Goal: Task Accomplishment & Management: Use online tool/utility

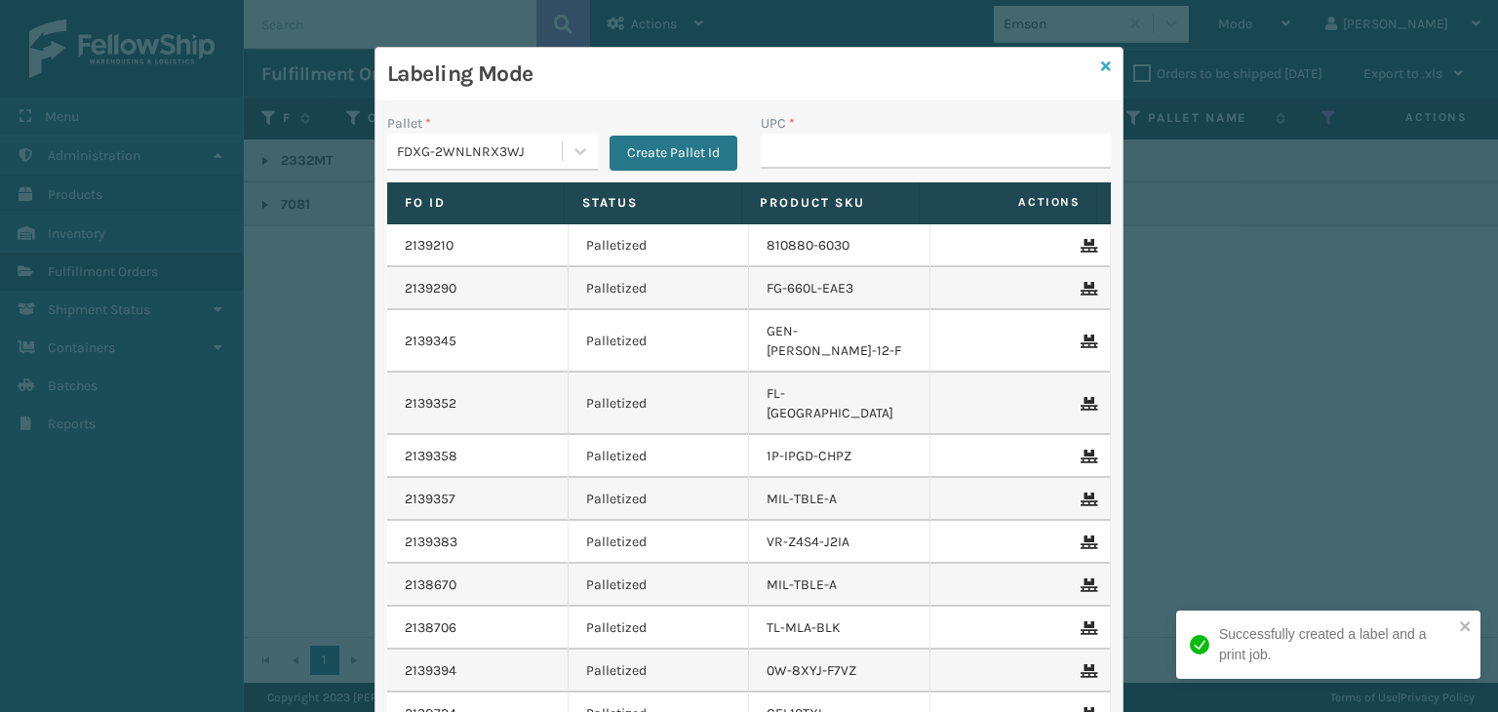
click at [1101, 62] on icon at bounding box center [1106, 66] width 10 height 14
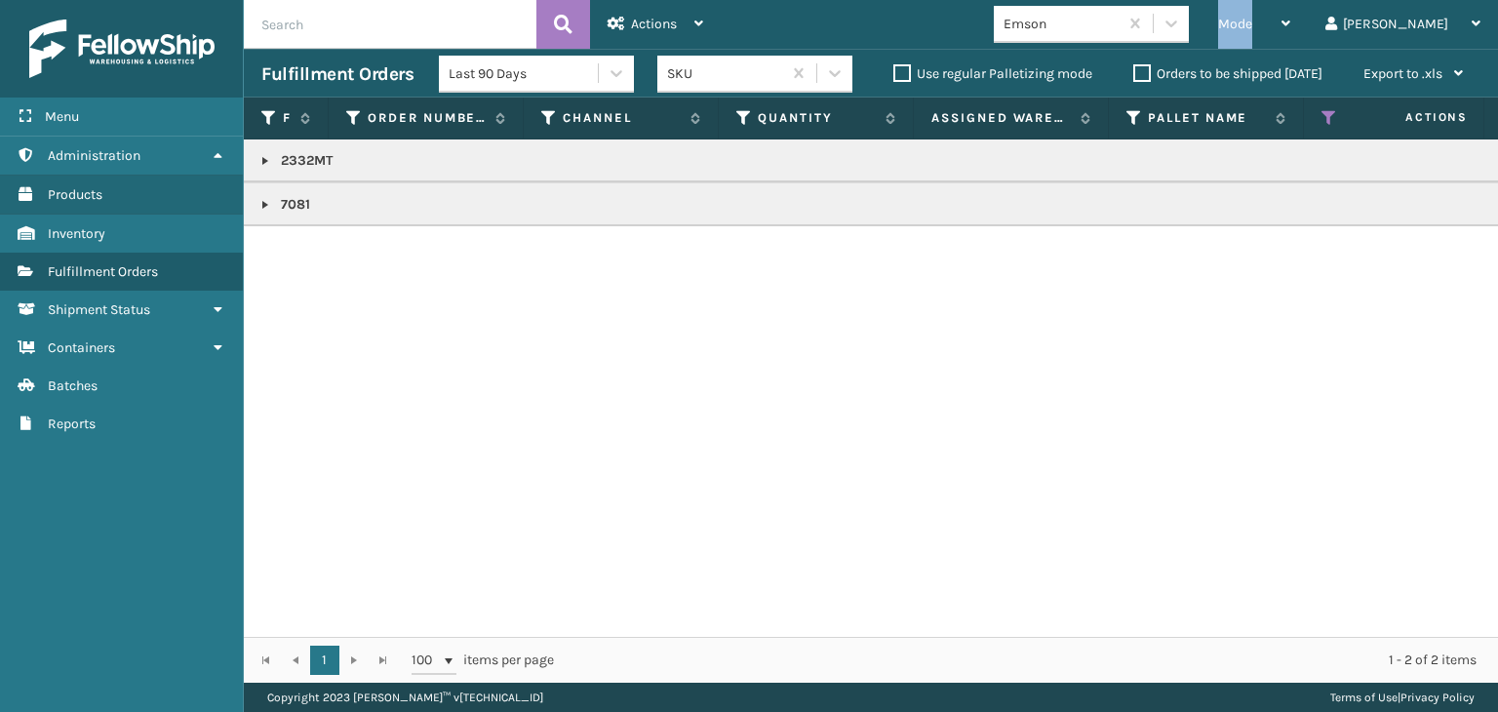
click at [1252, 21] on span "Mode" at bounding box center [1235, 24] width 34 height 17
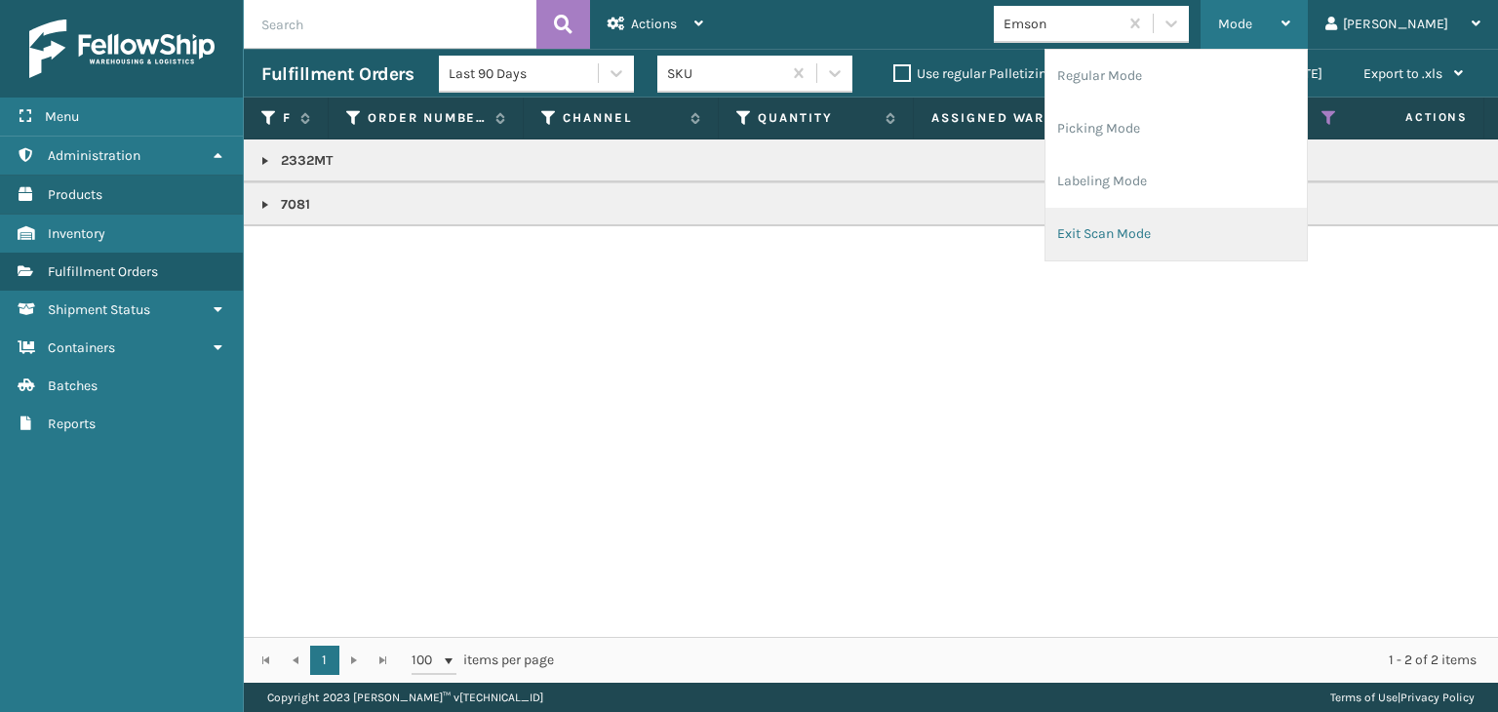
click at [1213, 217] on li "Exit Scan Mode" at bounding box center [1176, 234] width 261 height 53
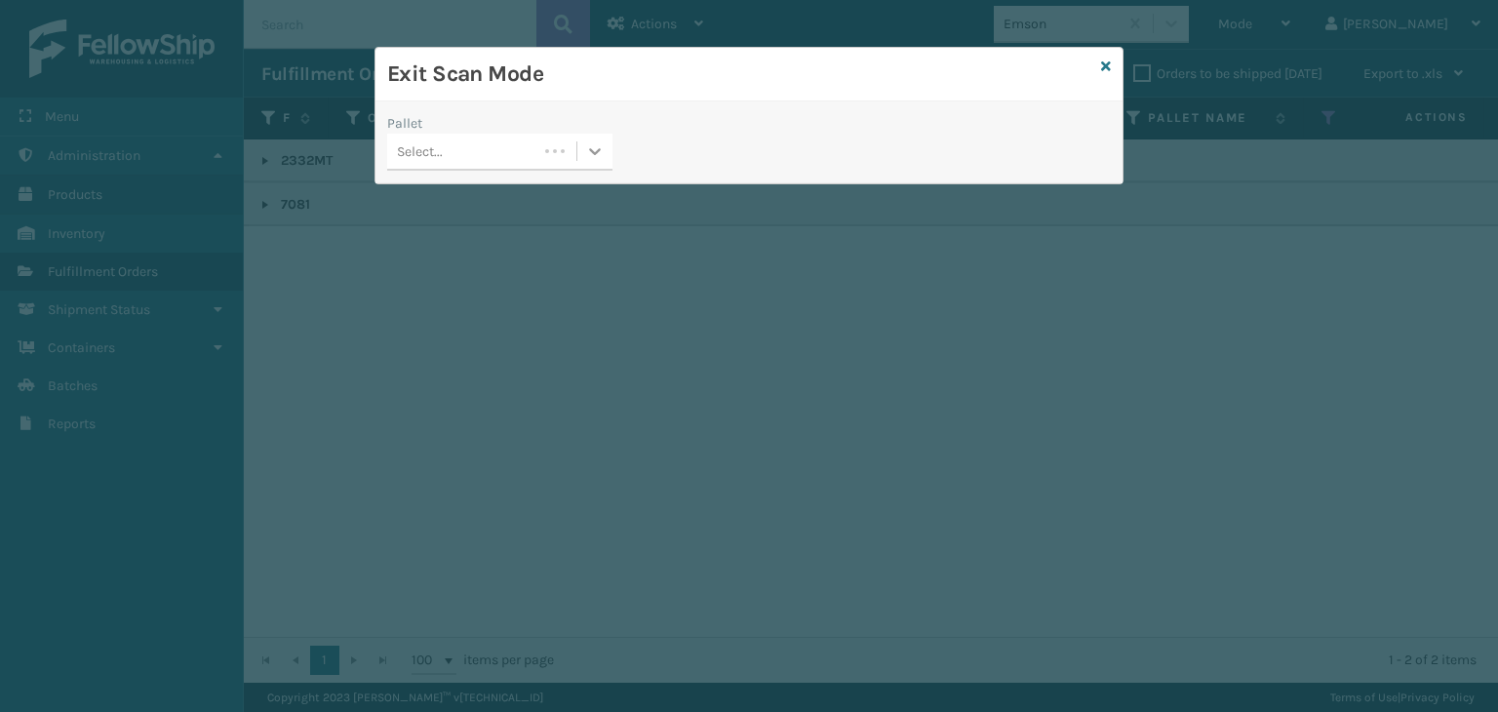
click at [581, 159] on div at bounding box center [594, 151] width 35 height 35
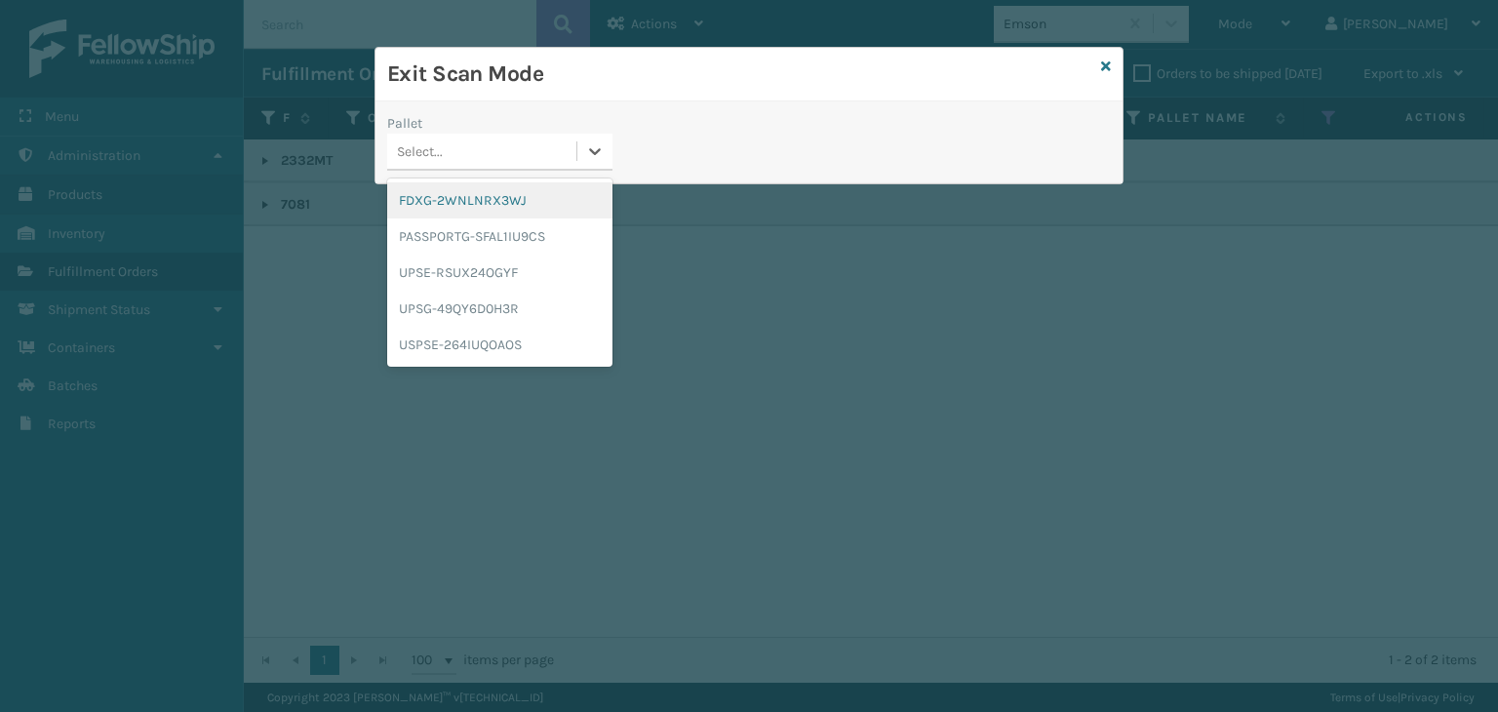
click at [521, 200] on div "FDXG-2WNLNRX3WJ" at bounding box center [499, 200] width 225 height 36
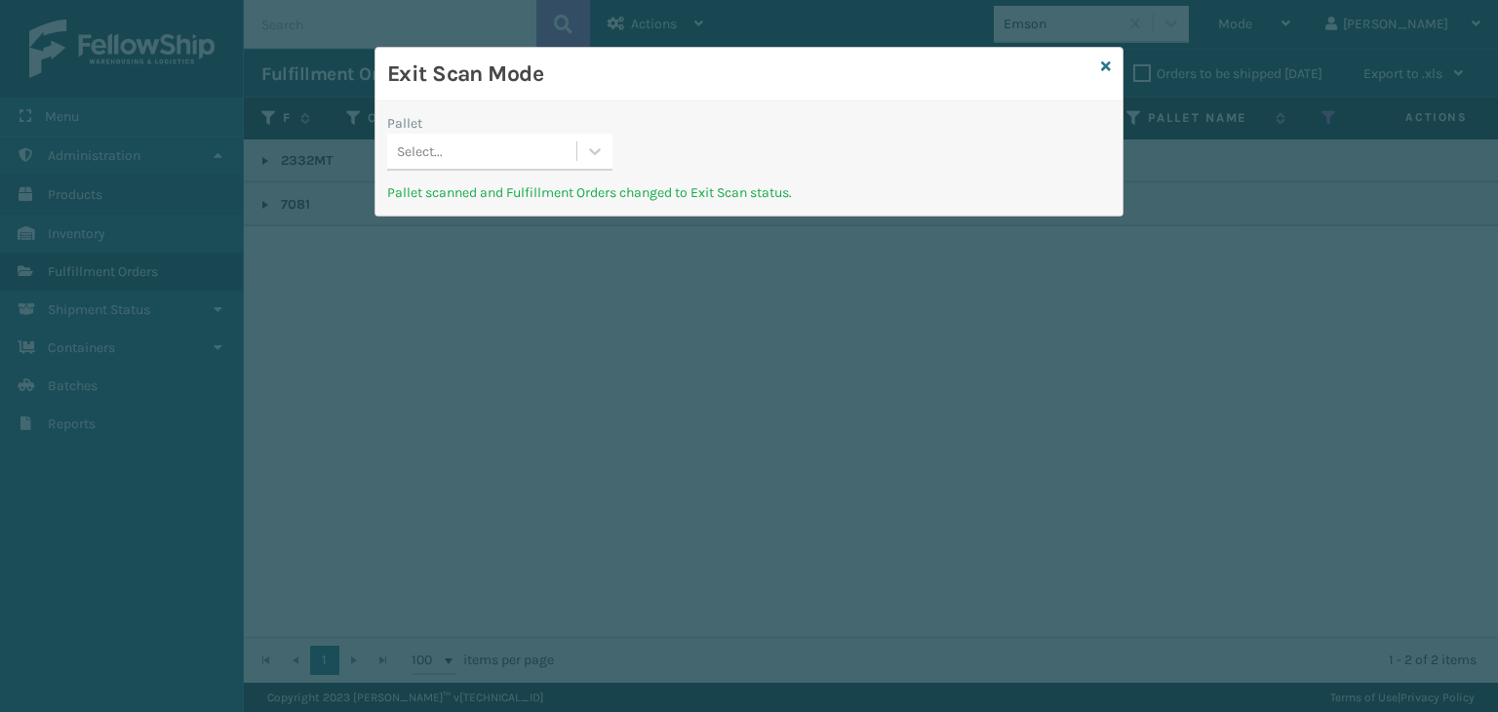
click at [461, 159] on div "Select..." at bounding box center [481, 152] width 189 height 32
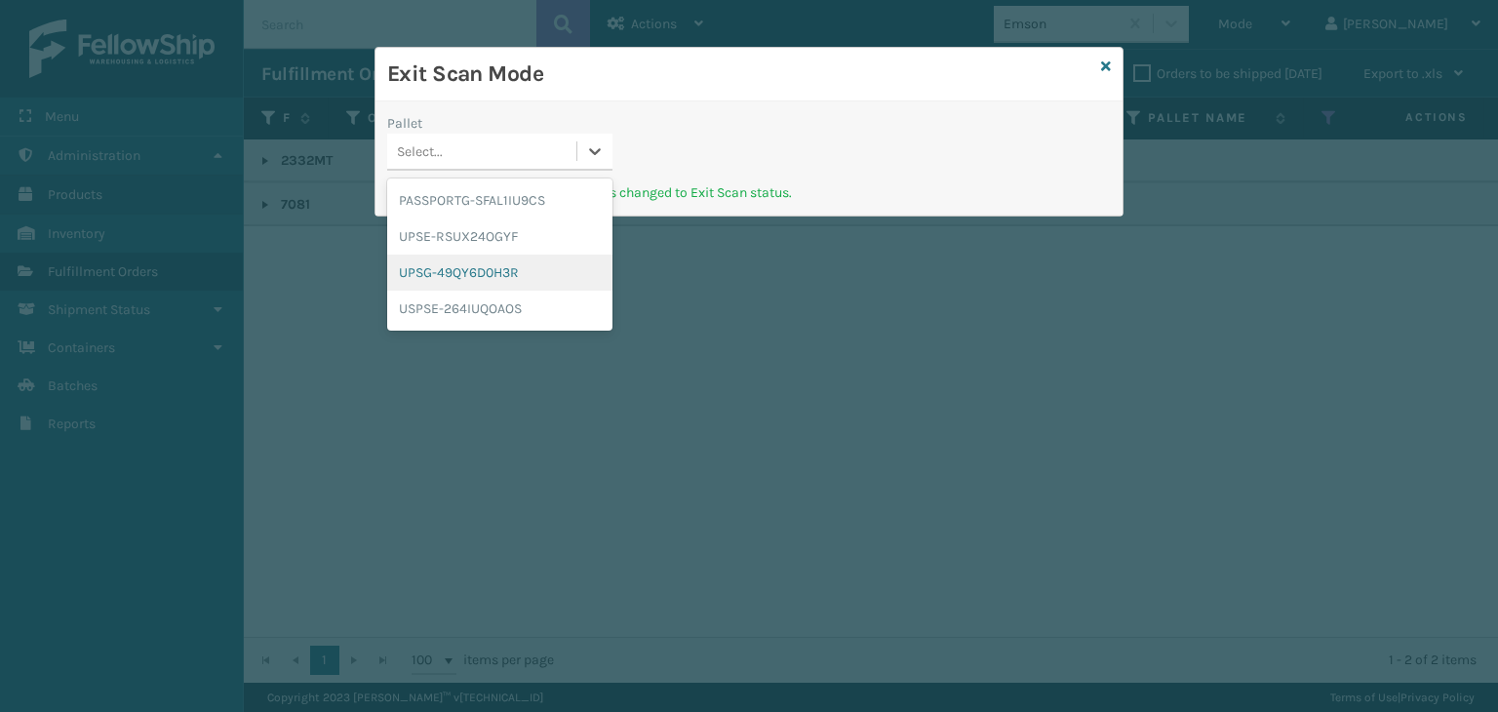
click at [492, 277] on div "UPSG-49QY6D0H3R" at bounding box center [499, 273] width 225 height 36
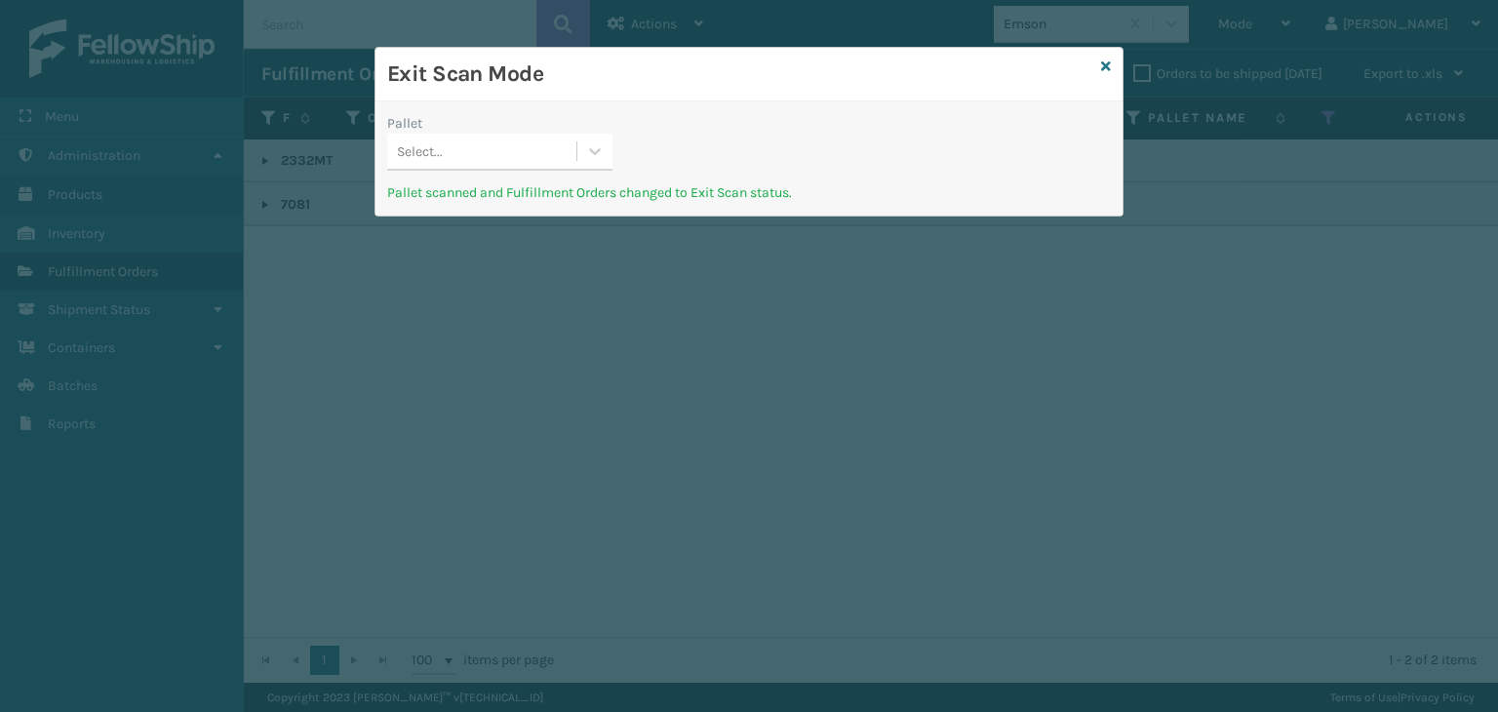
click at [555, 165] on div "Select..." at bounding box center [481, 152] width 189 height 32
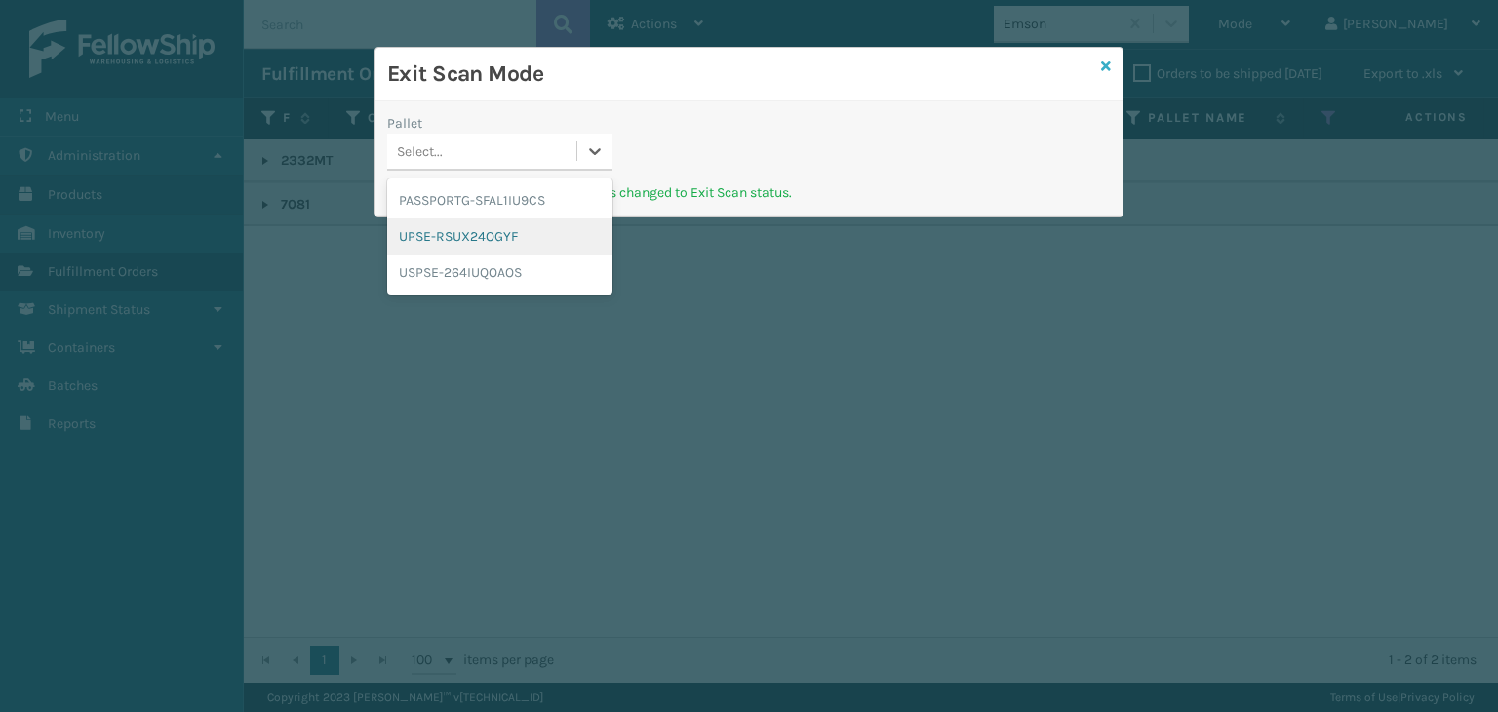
click at [1104, 65] on icon at bounding box center [1106, 66] width 10 height 14
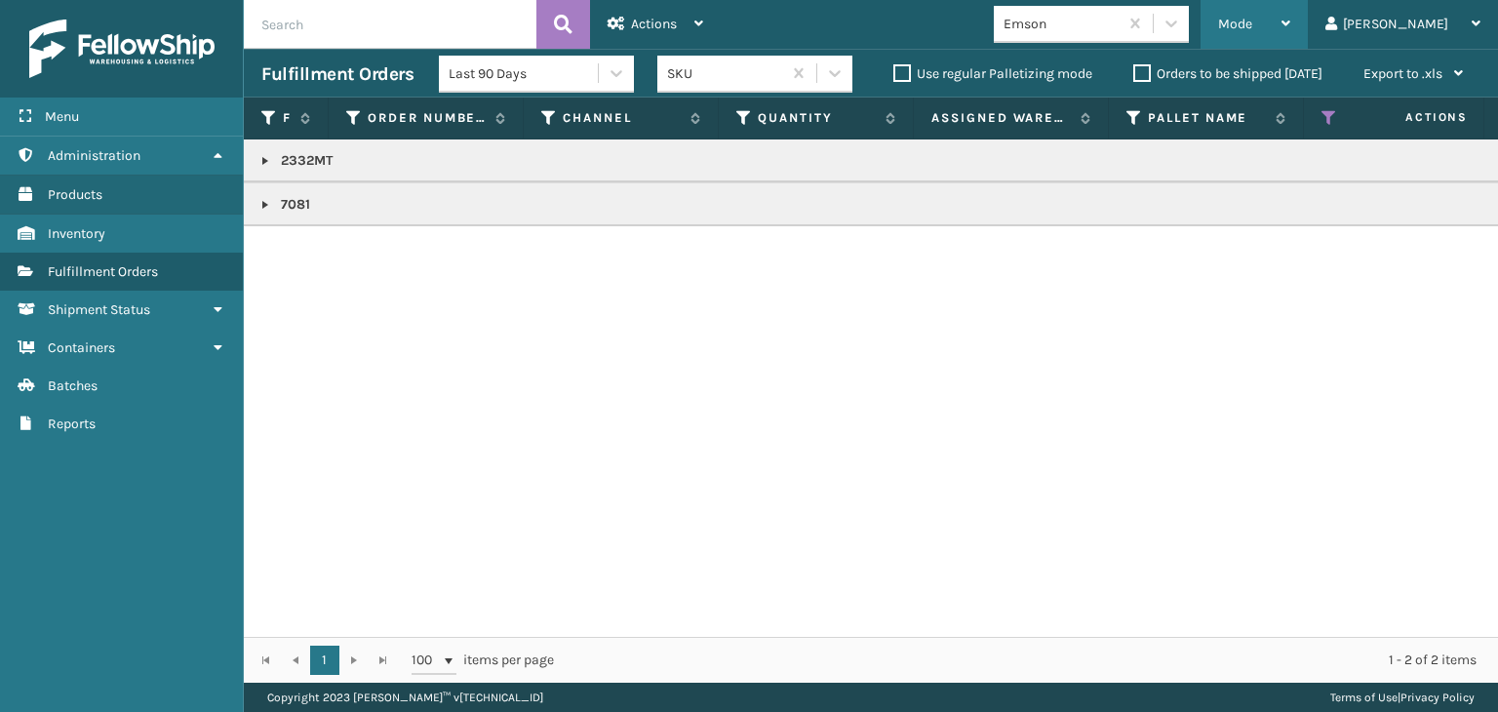
click at [1290, 0] on div "Mode" at bounding box center [1254, 24] width 72 height 49
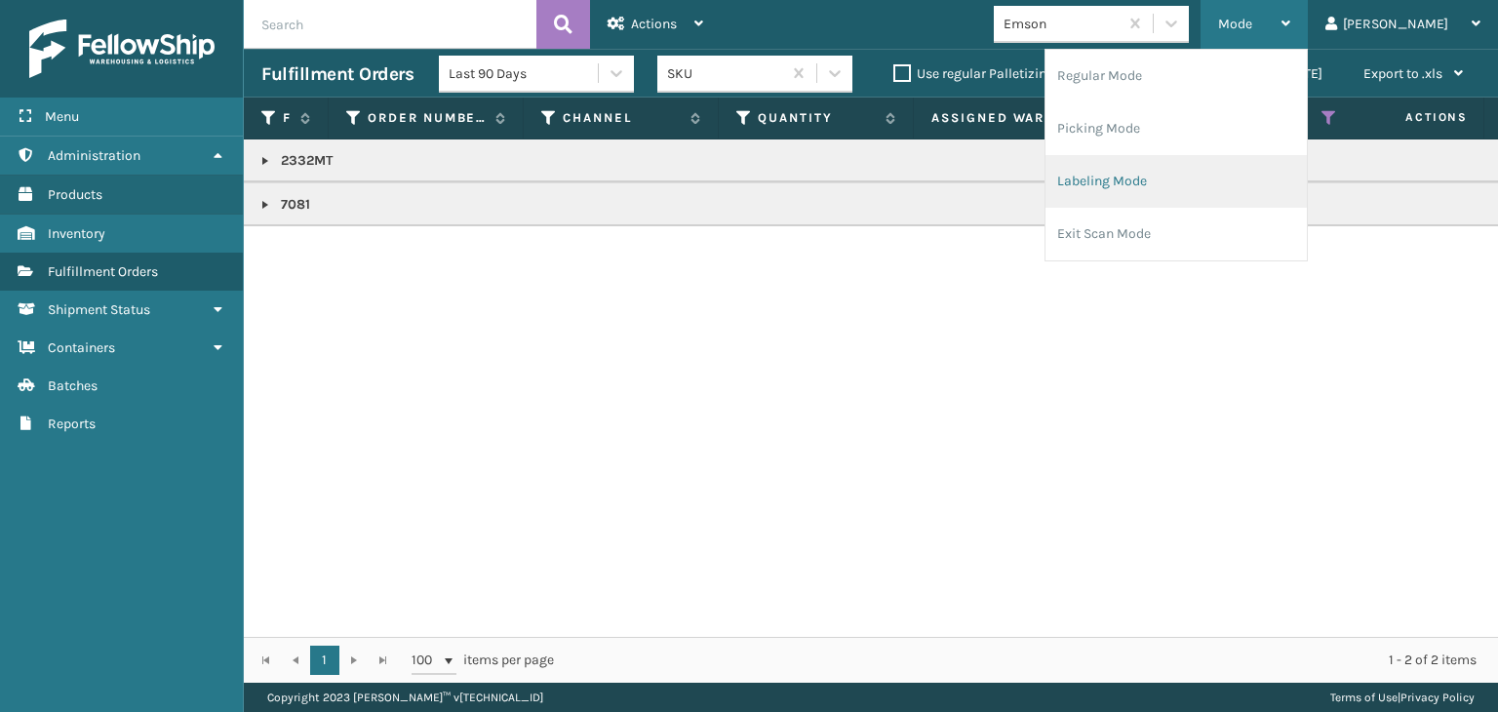
click at [1243, 165] on li "Labeling Mode" at bounding box center [1176, 181] width 261 height 53
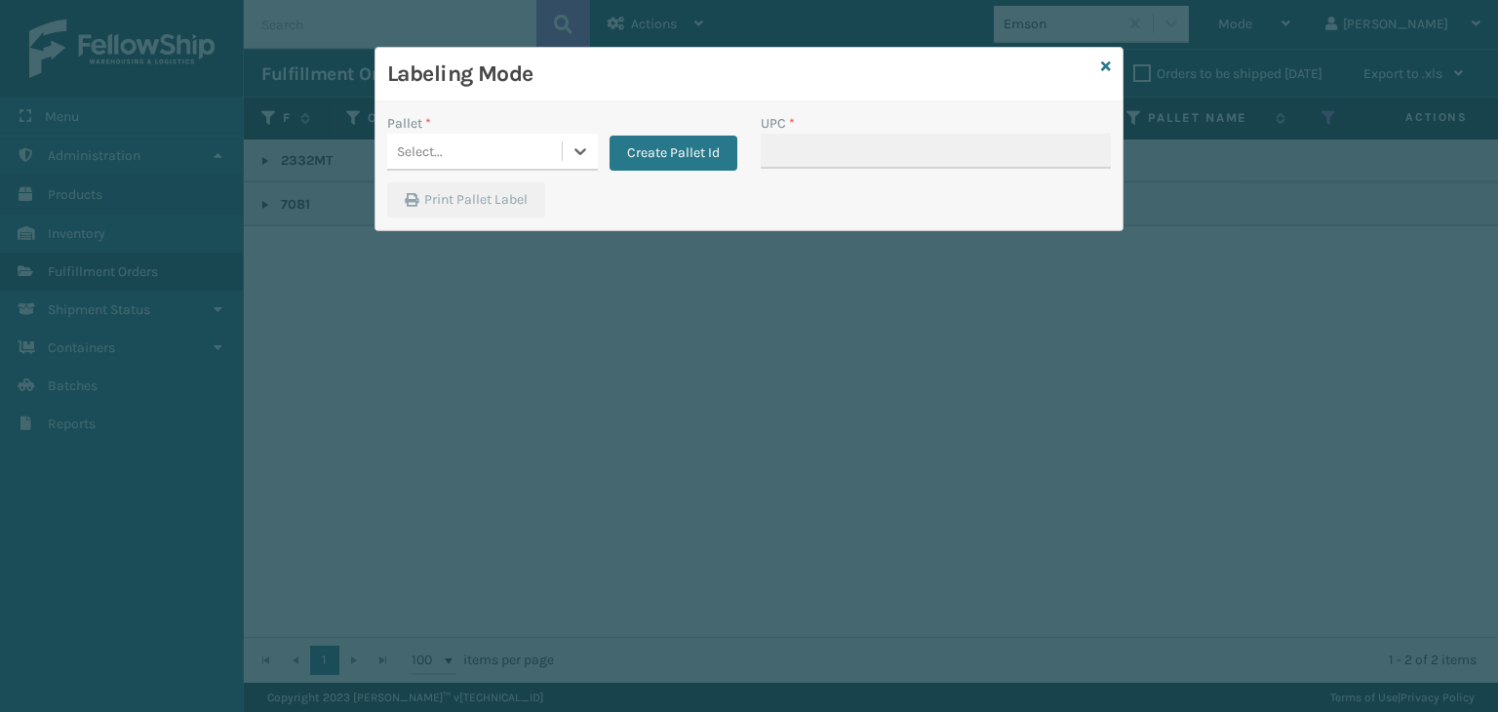
click at [466, 169] on div "Select..." at bounding box center [492, 152] width 211 height 37
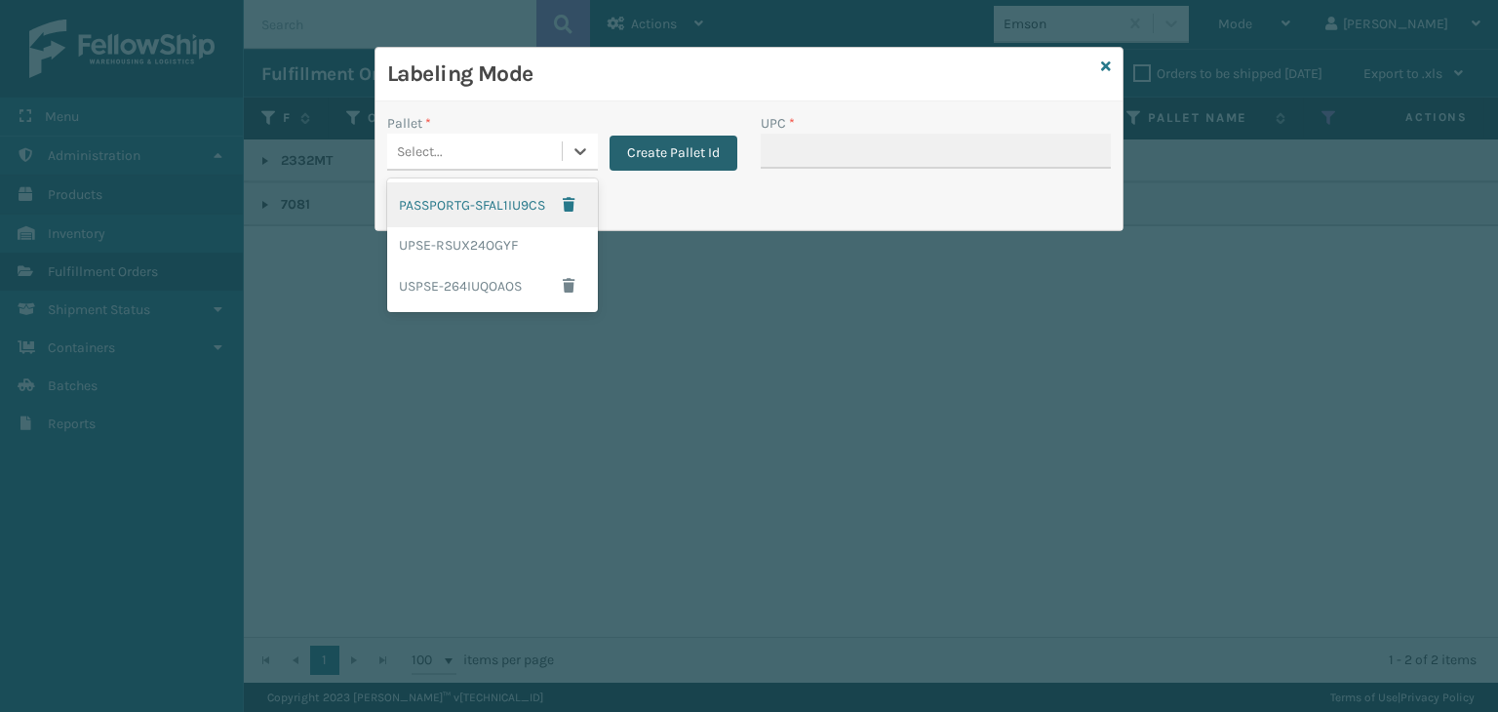
click at [678, 156] on button "Create Pallet Id" at bounding box center [674, 153] width 128 height 35
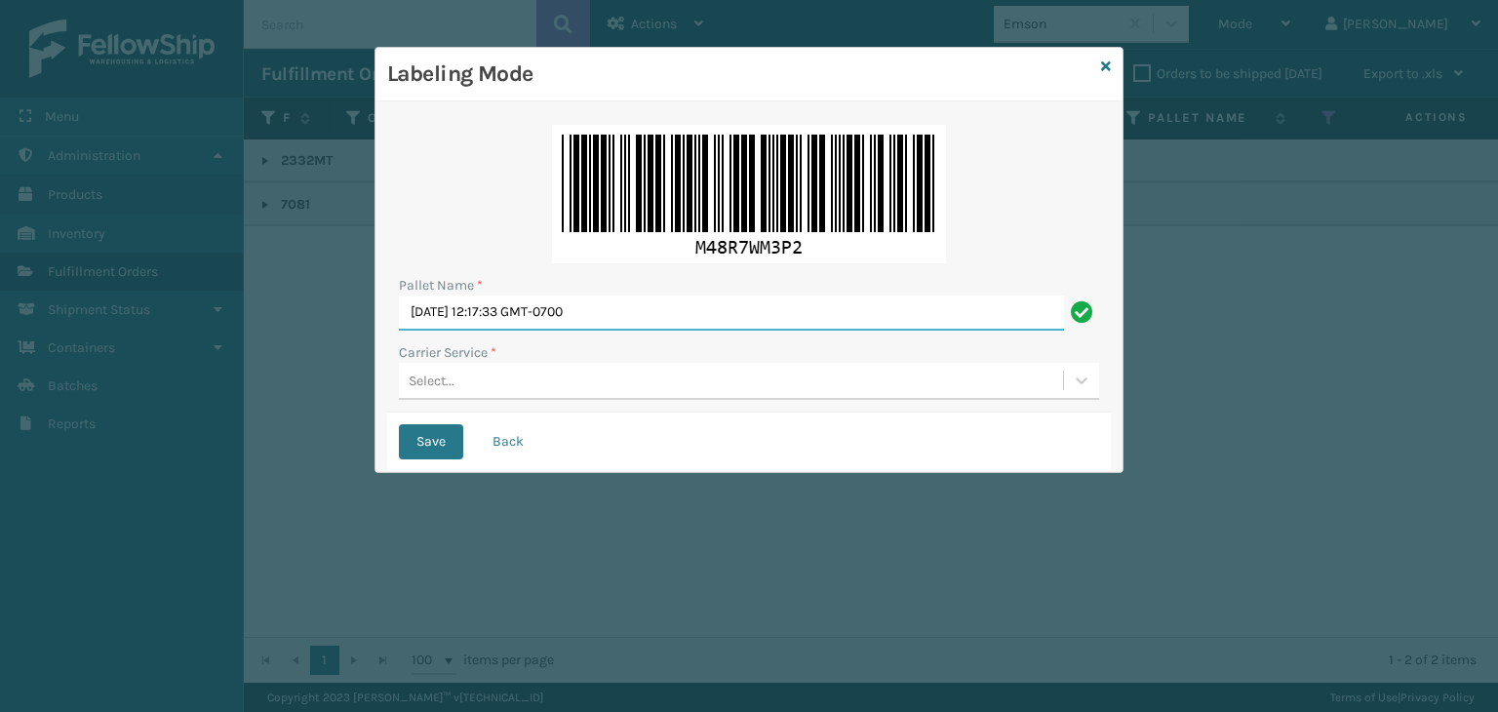
drag, startPoint x: 654, startPoint y: 305, endPoint x: 242, endPoint y: 239, distance: 417.8
click at [242, 239] on div "Labeling Mode Pallet Name * [DATE] 12:17:33 GMT-0700 Carrier Service * Select..…" at bounding box center [749, 356] width 1498 height 712
paste input "UPSP001752791"
type input "UPSP001752791"
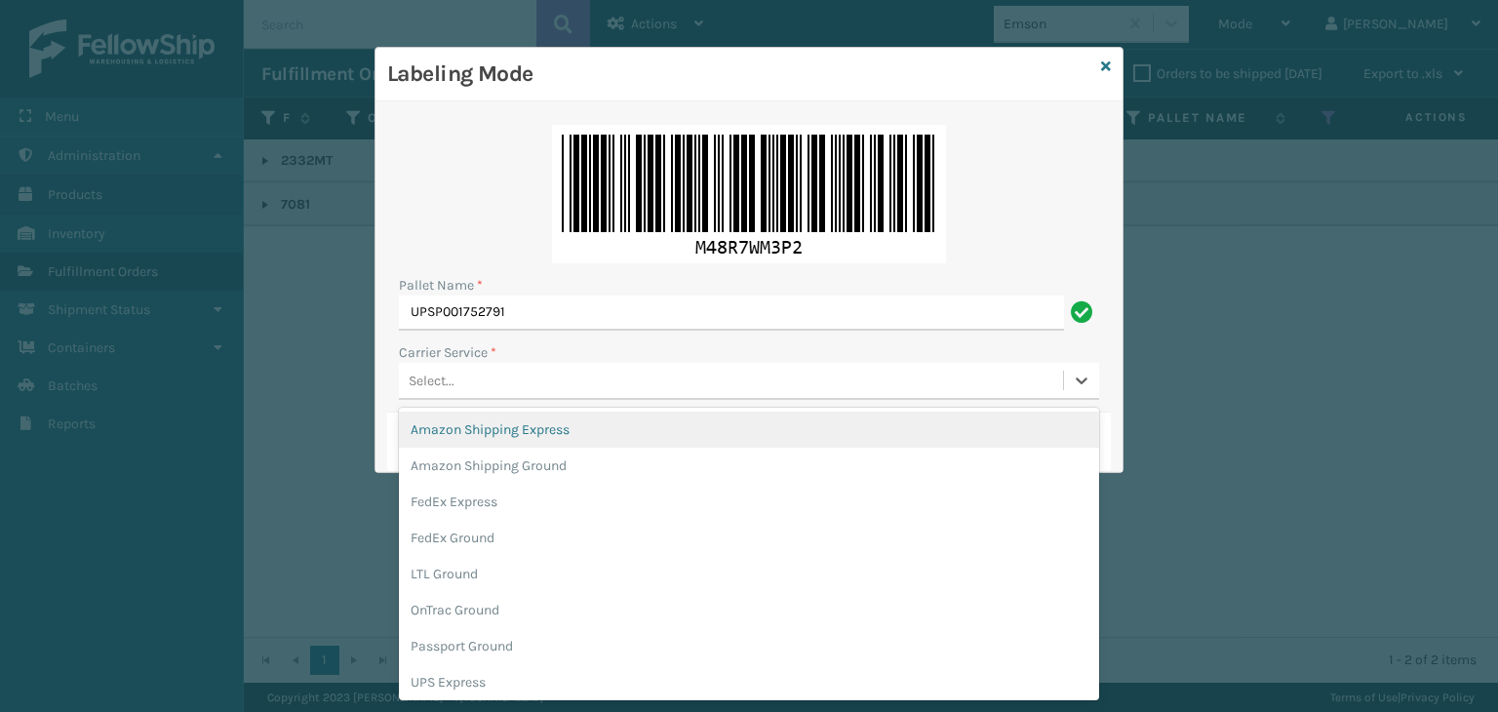
click at [511, 380] on div "Select..." at bounding box center [731, 381] width 664 height 32
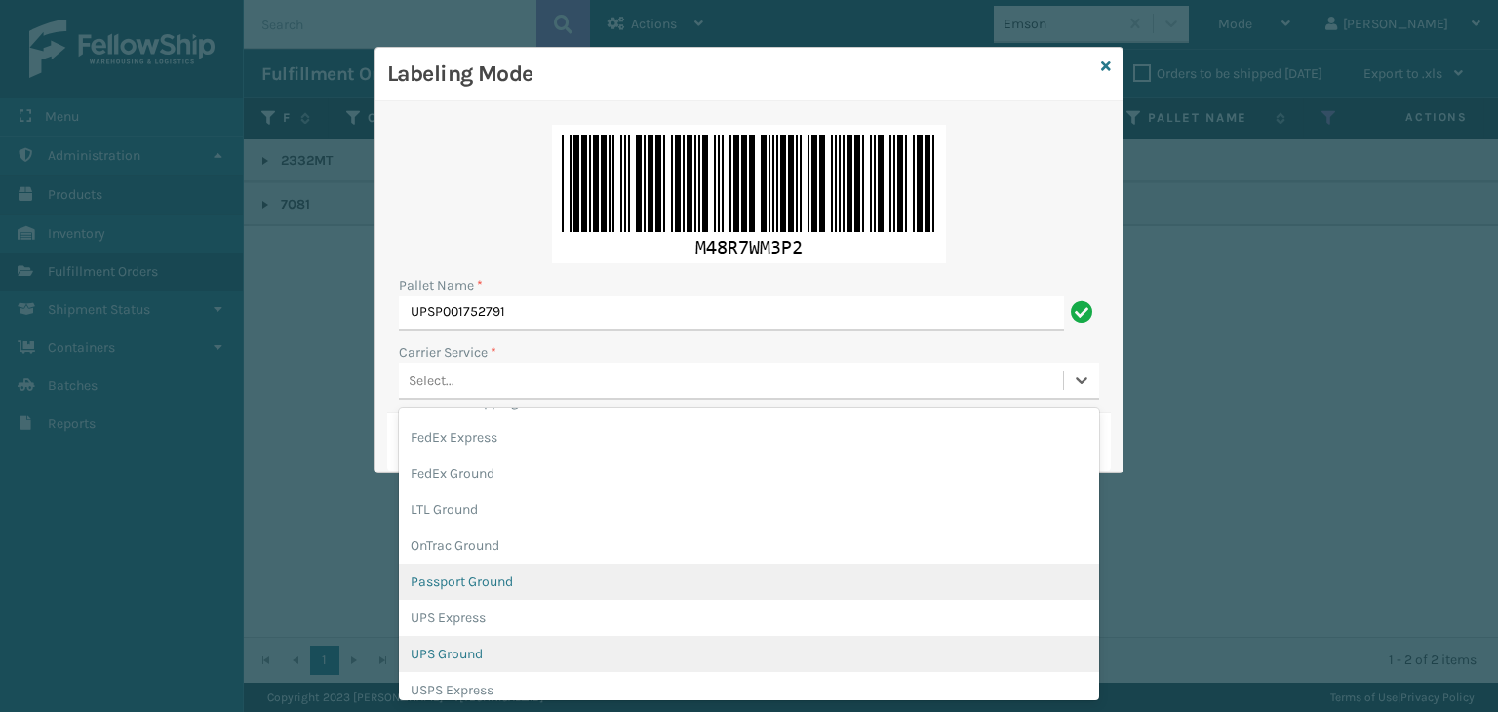
scroll to position [98, 0]
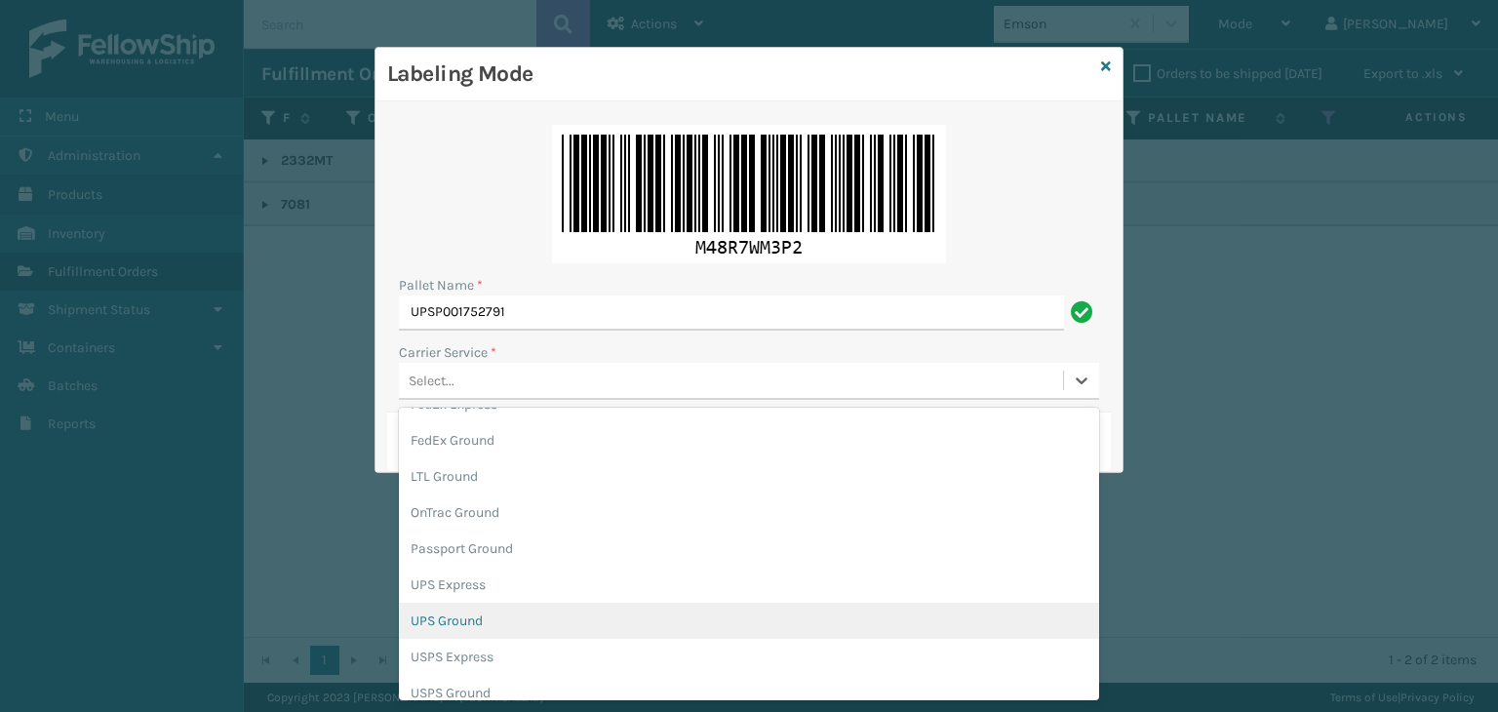
drag, startPoint x: 484, startPoint y: 617, endPoint x: 475, endPoint y: 504, distance: 113.5
click at [485, 615] on div "UPS Ground" at bounding box center [749, 621] width 700 height 36
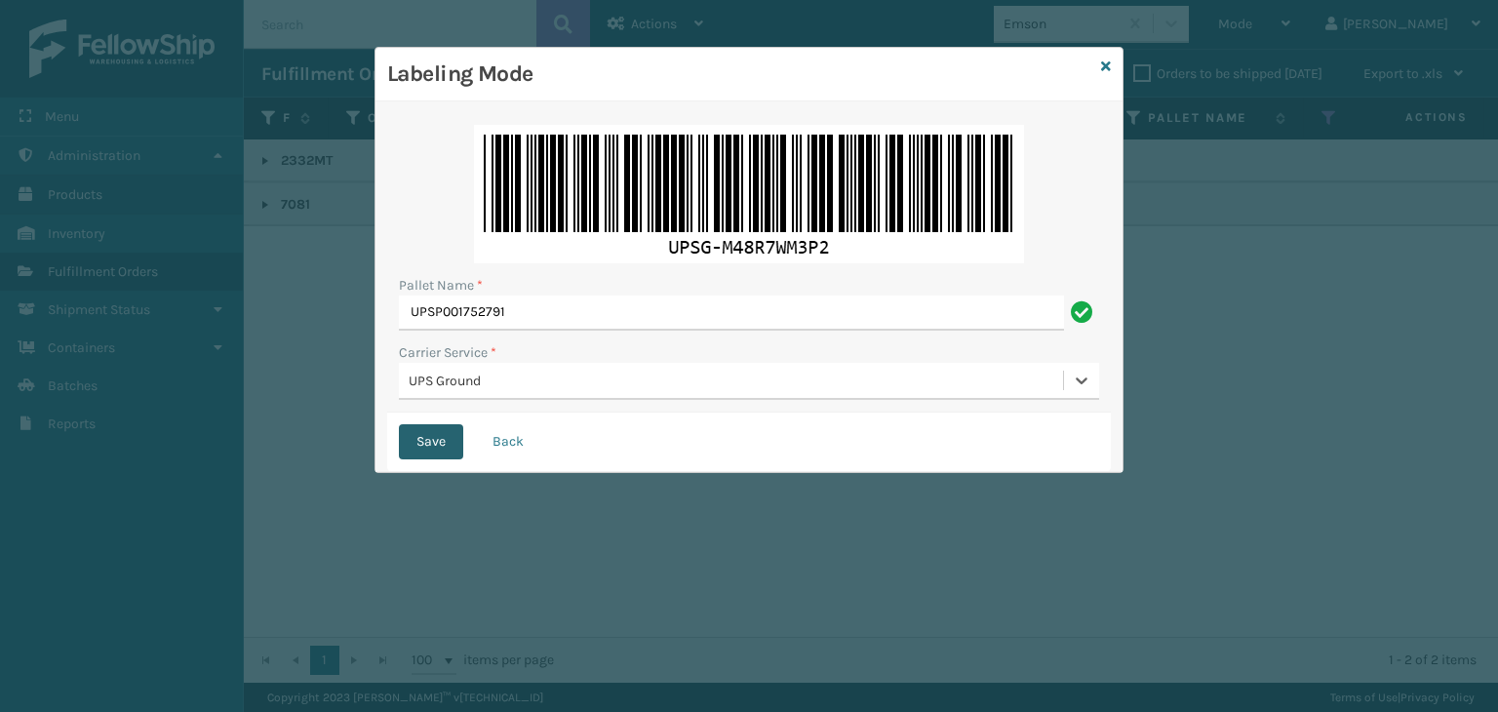
click at [437, 446] on button "Save" at bounding box center [431, 441] width 64 height 35
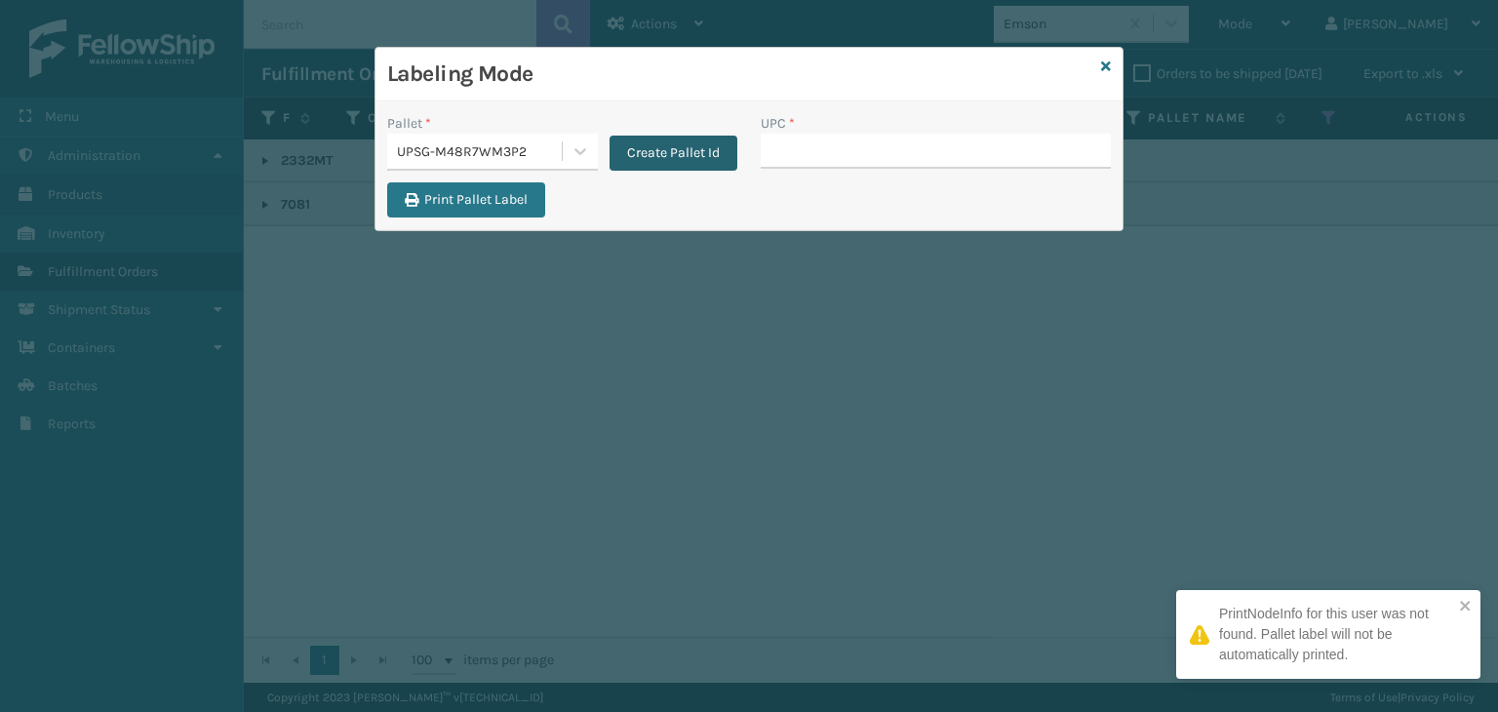
click at [689, 160] on button "Create Pallet Id" at bounding box center [674, 153] width 128 height 35
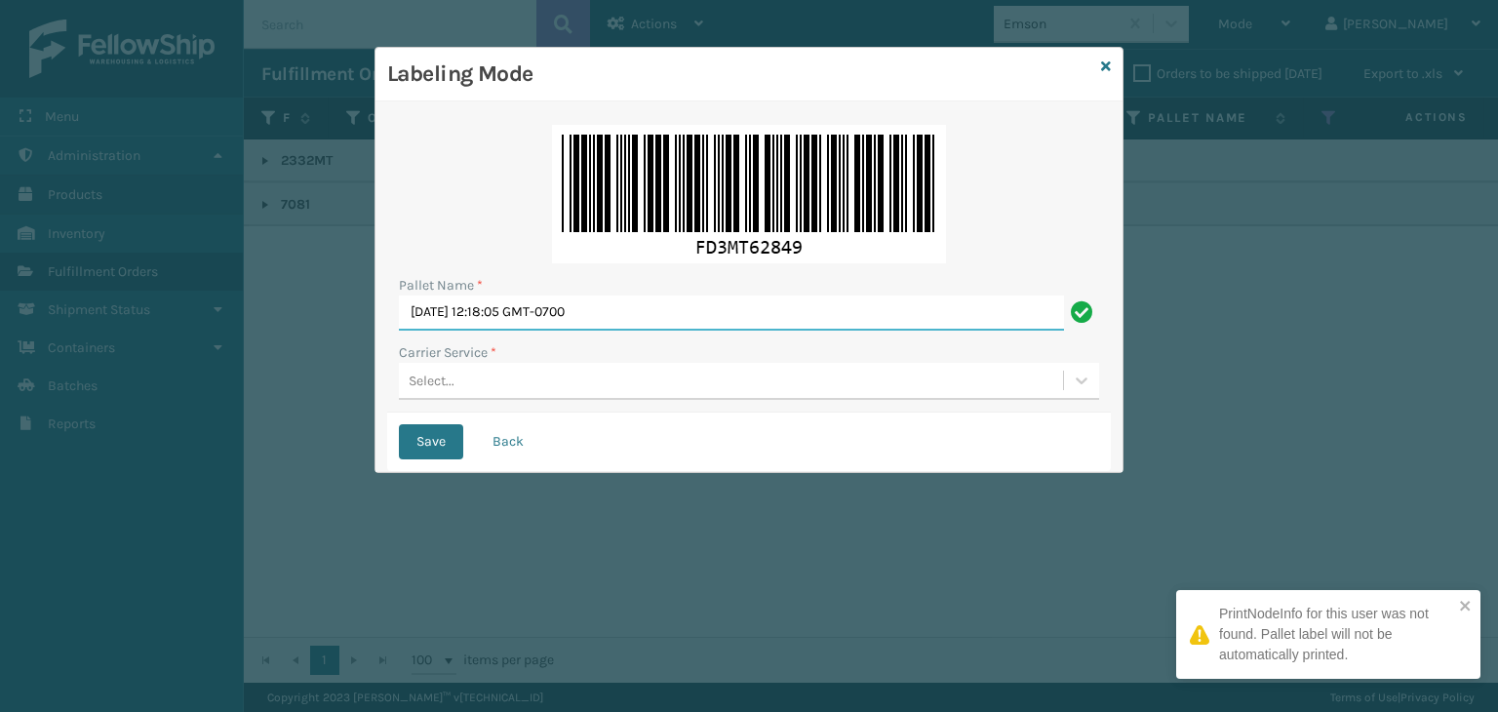
drag, startPoint x: 663, startPoint y: 313, endPoint x: 0, endPoint y: 417, distance: 671.4
click at [0, 417] on div "Labeling Mode Pallet Name * [DATE] 12:18:05 GMT-0700 Carrier Service * Select..…" at bounding box center [749, 356] width 1498 height 712
paste input "FEDZ559824"
type input "FEDZ559824"
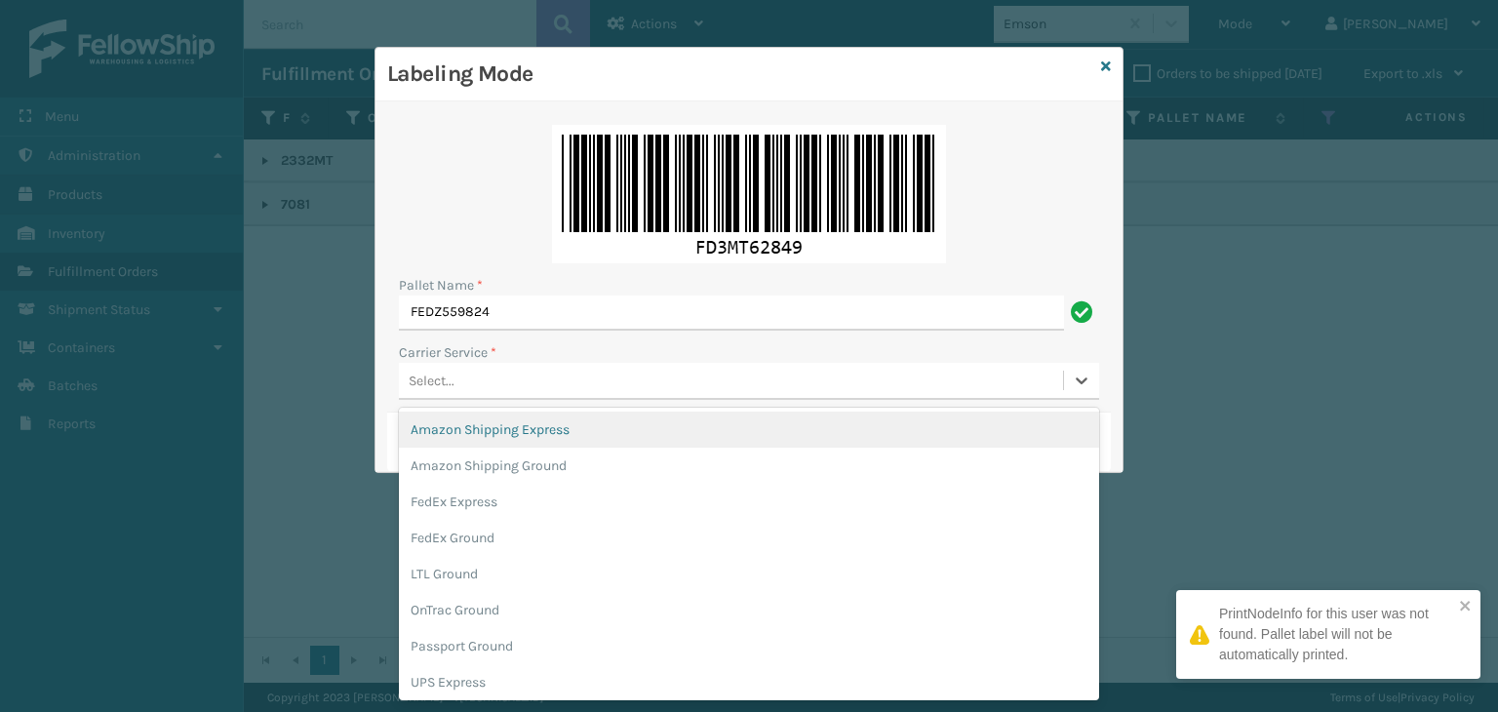
click at [449, 388] on div "Select..." at bounding box center [432, 381] width 46 height 20
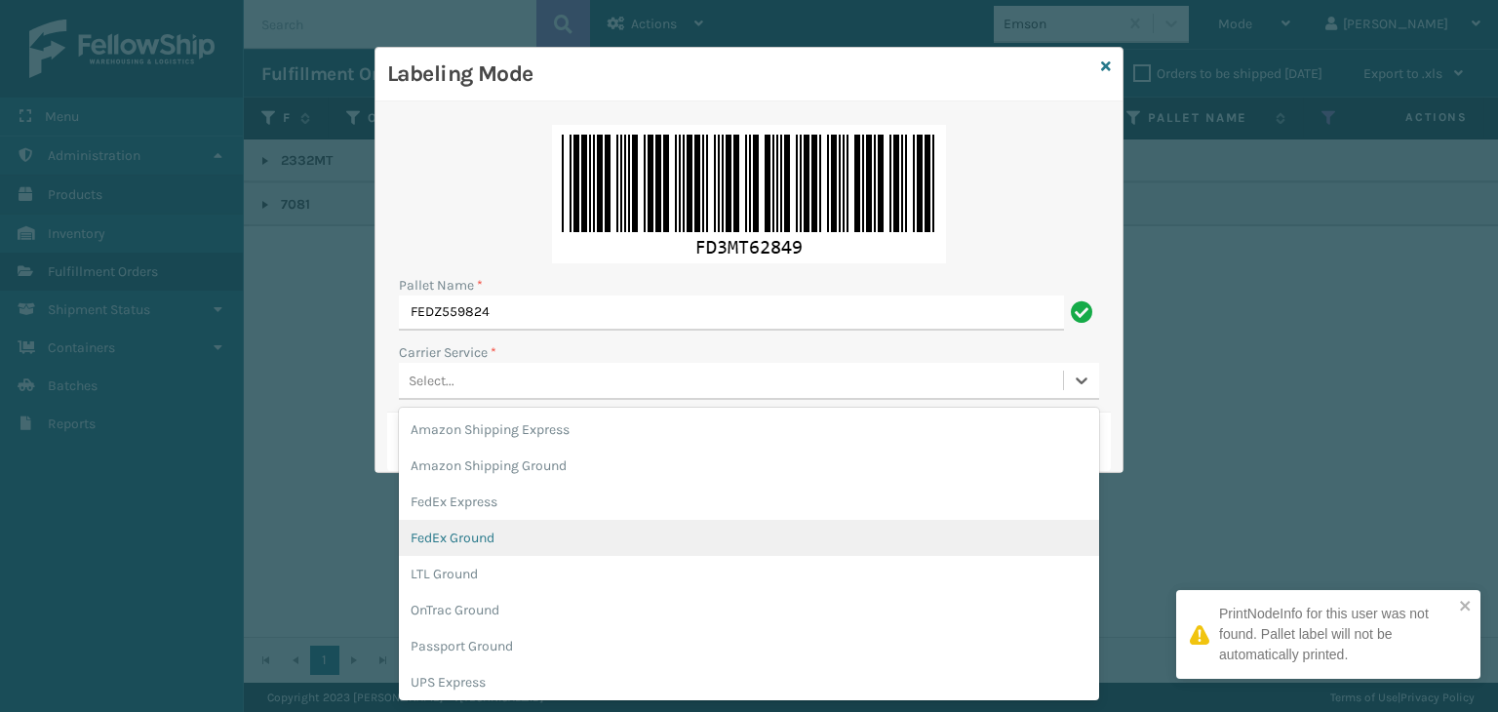
click at [471, 543] on div "FedEx Ground" at bounding box center [749, 538] width 700 height 36
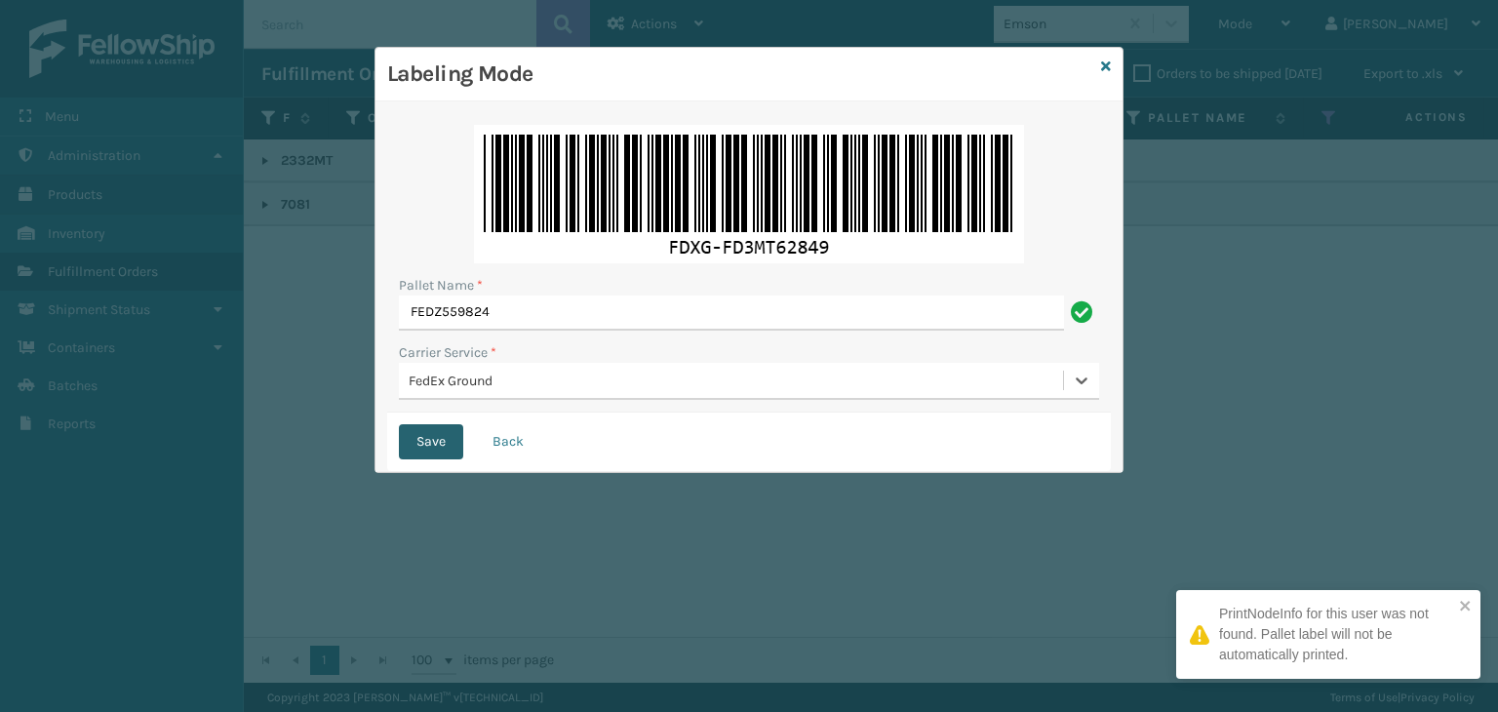
click at [433, 442] on button "Save" at bounding box center [431, 441] width 64 height 35
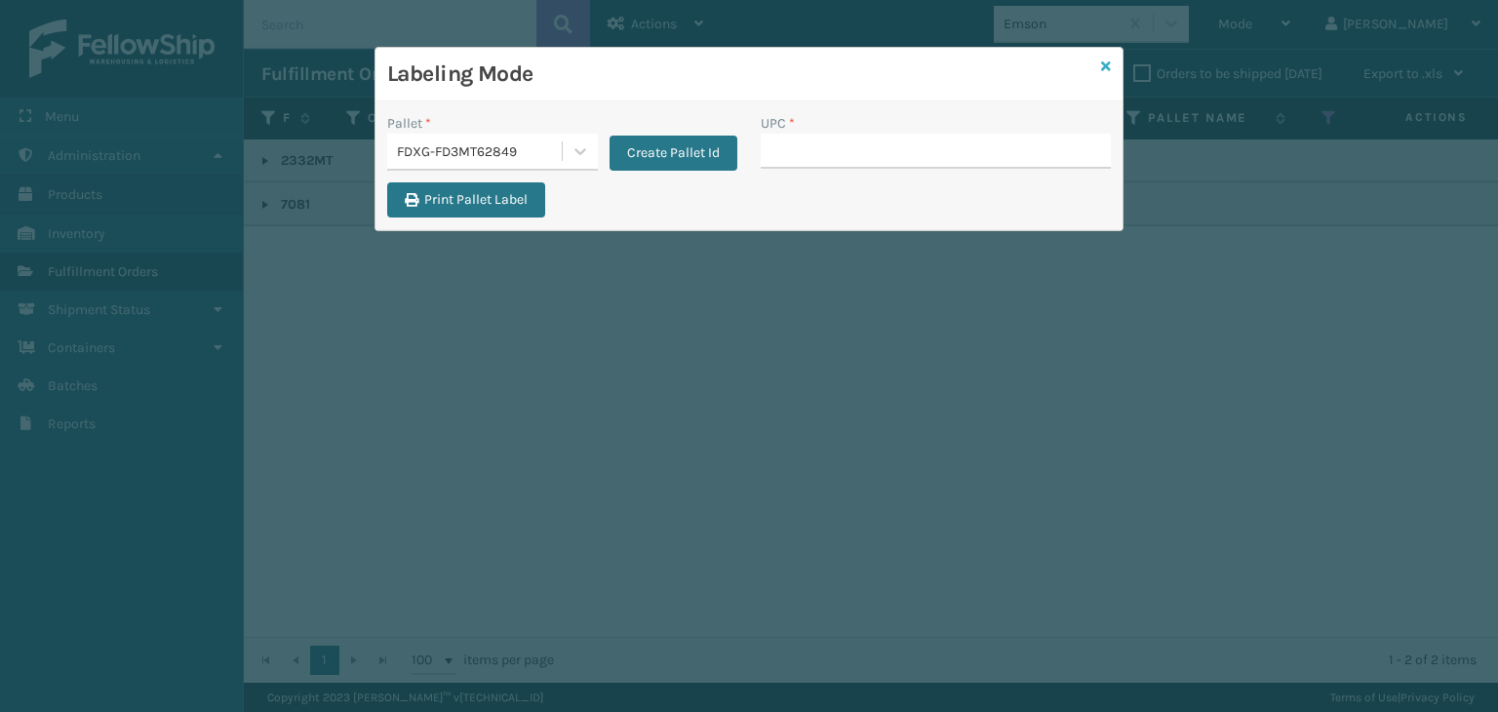
click at [1107, 64] on icon at bounding box center [1106, 66] width 10 height 14
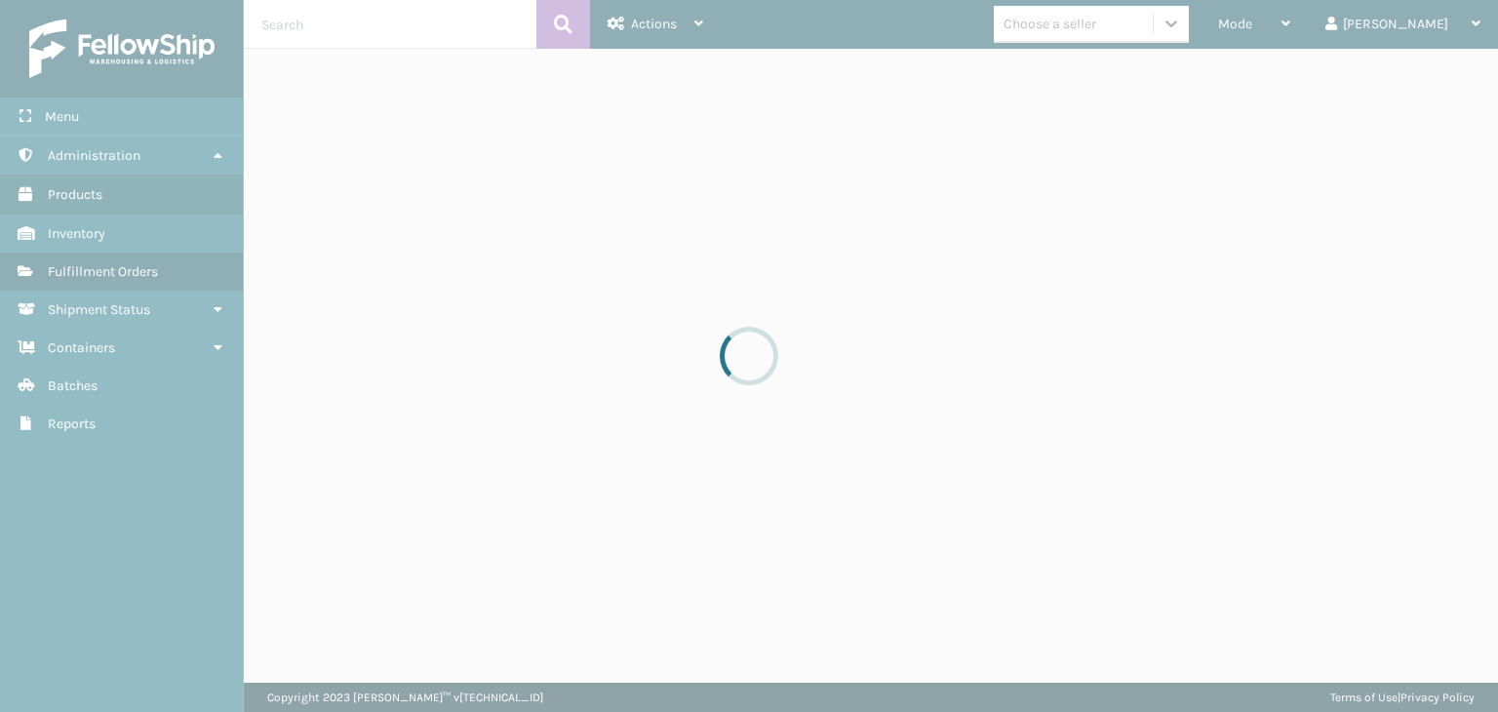
click at [1296, 41] on div at bounding box center [749, 356] width 1498 height 712
click at [1300, 38] on div at bounding box center [749, 356] width 1498 height 712
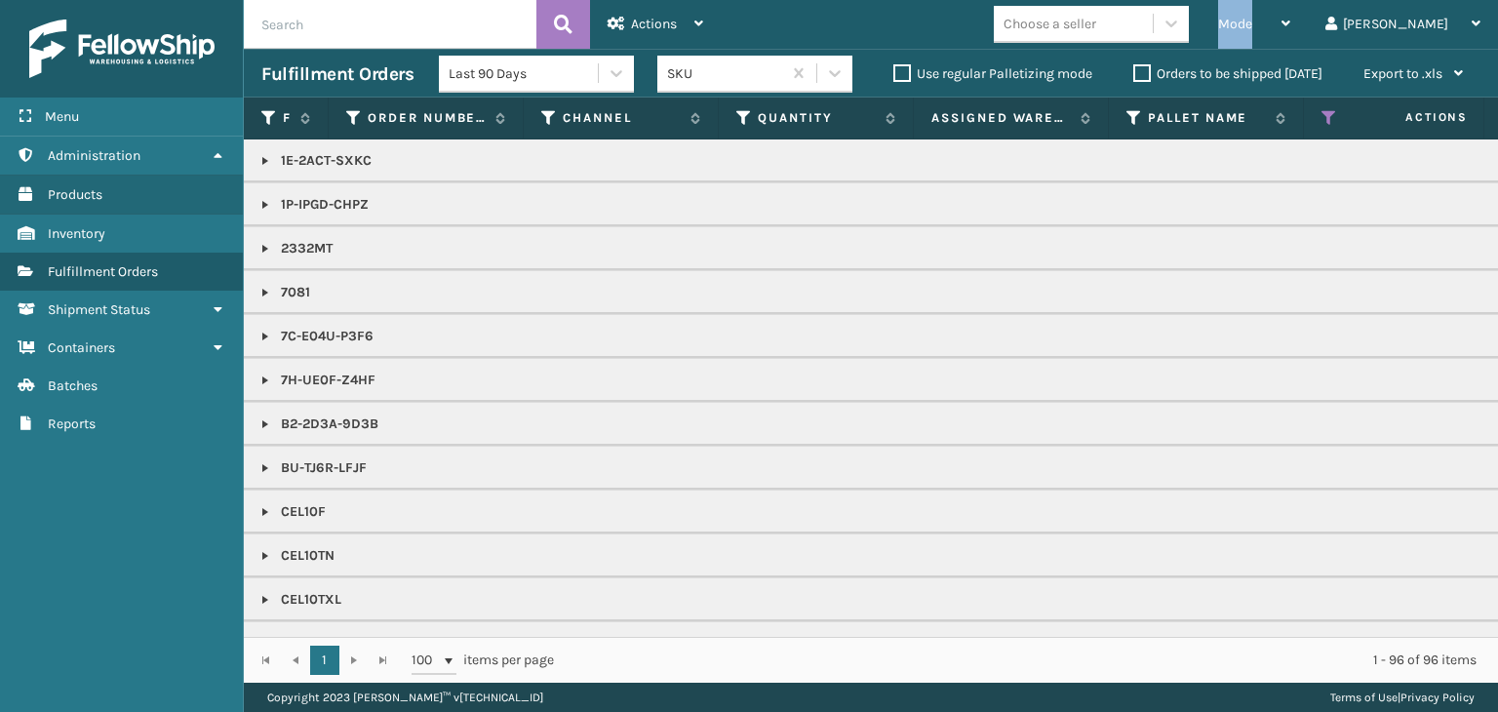
click at [1290, 38] on div "Mode" at bounding box center [1254, 24] width 72 height 49
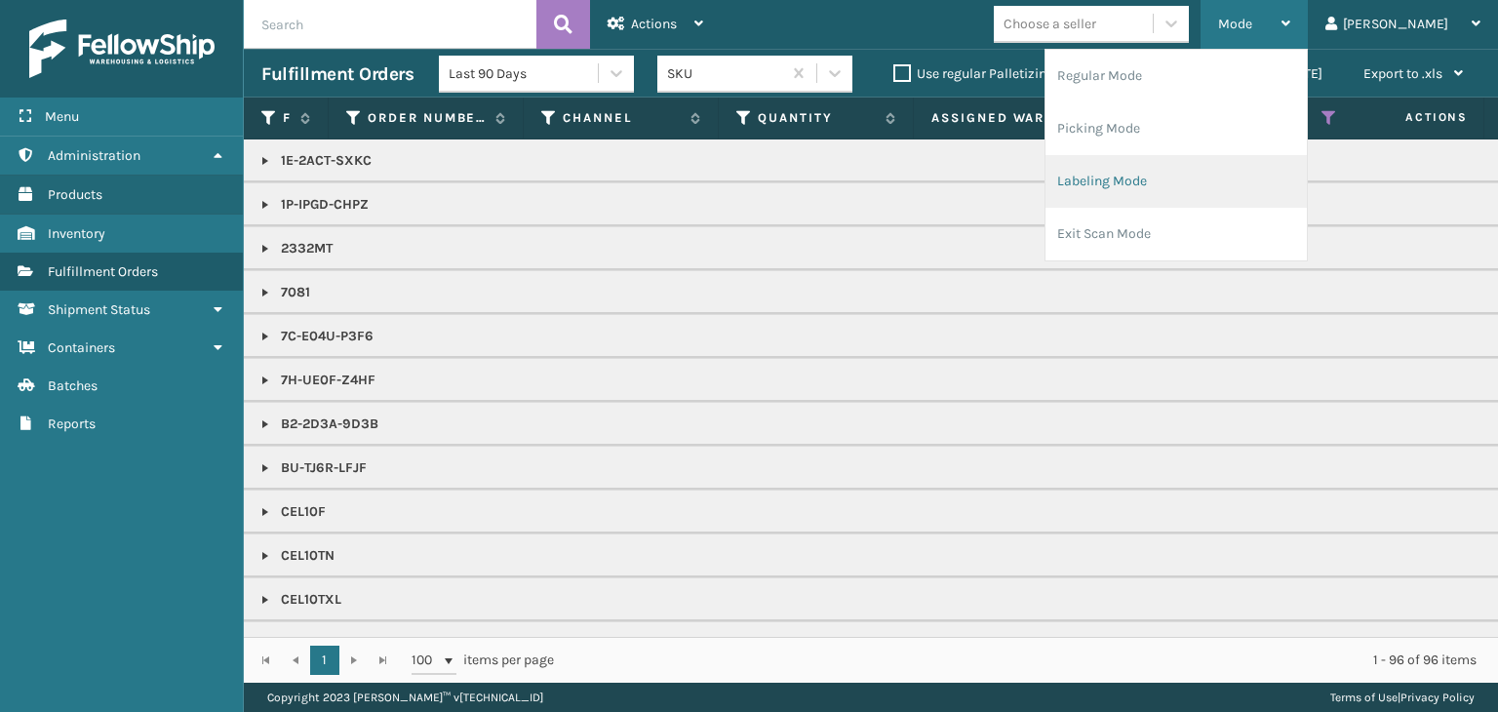
click at [1241, 174] on li "Labeling Mode" at bounding box center [1176, 181] width 261 height 53
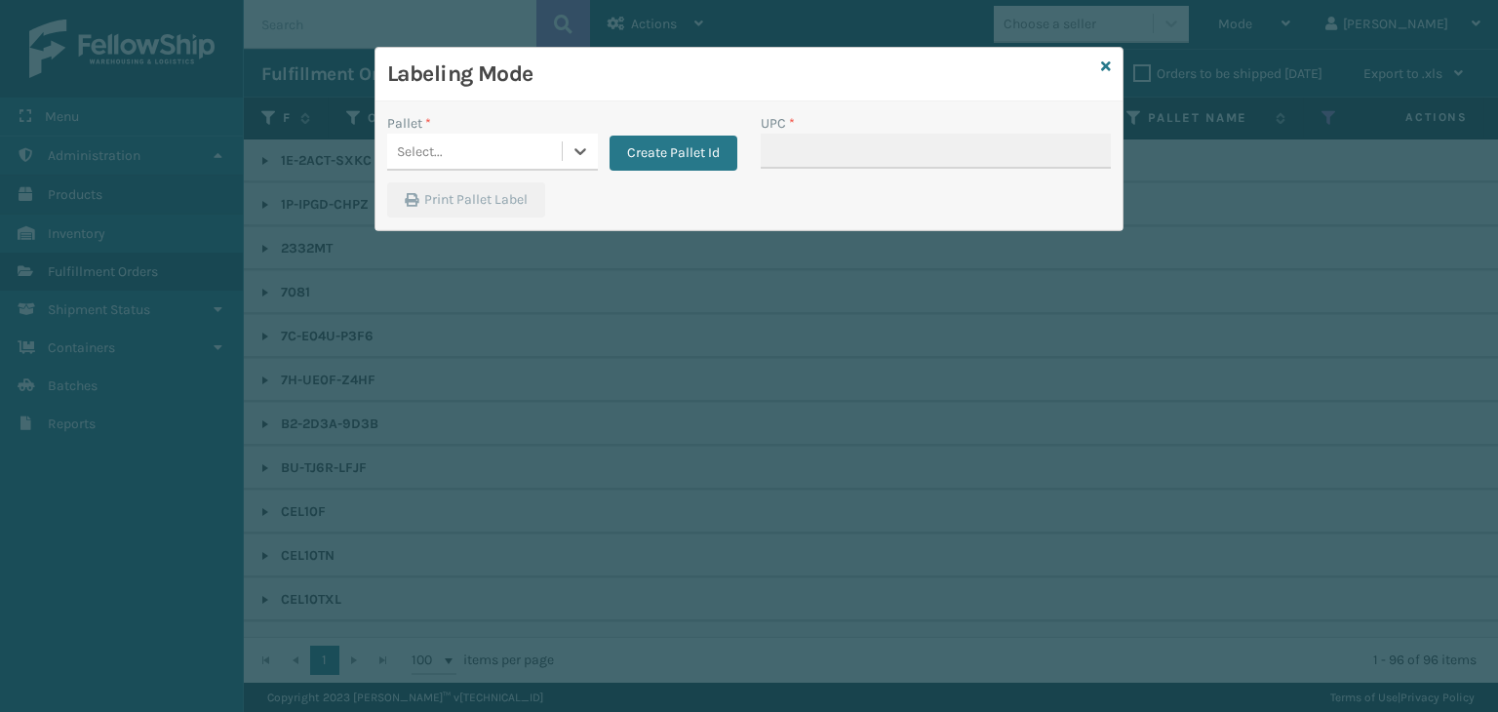
click at [506, 154] on div "Select..." at bounding box center [474, 152] width 175 height 32
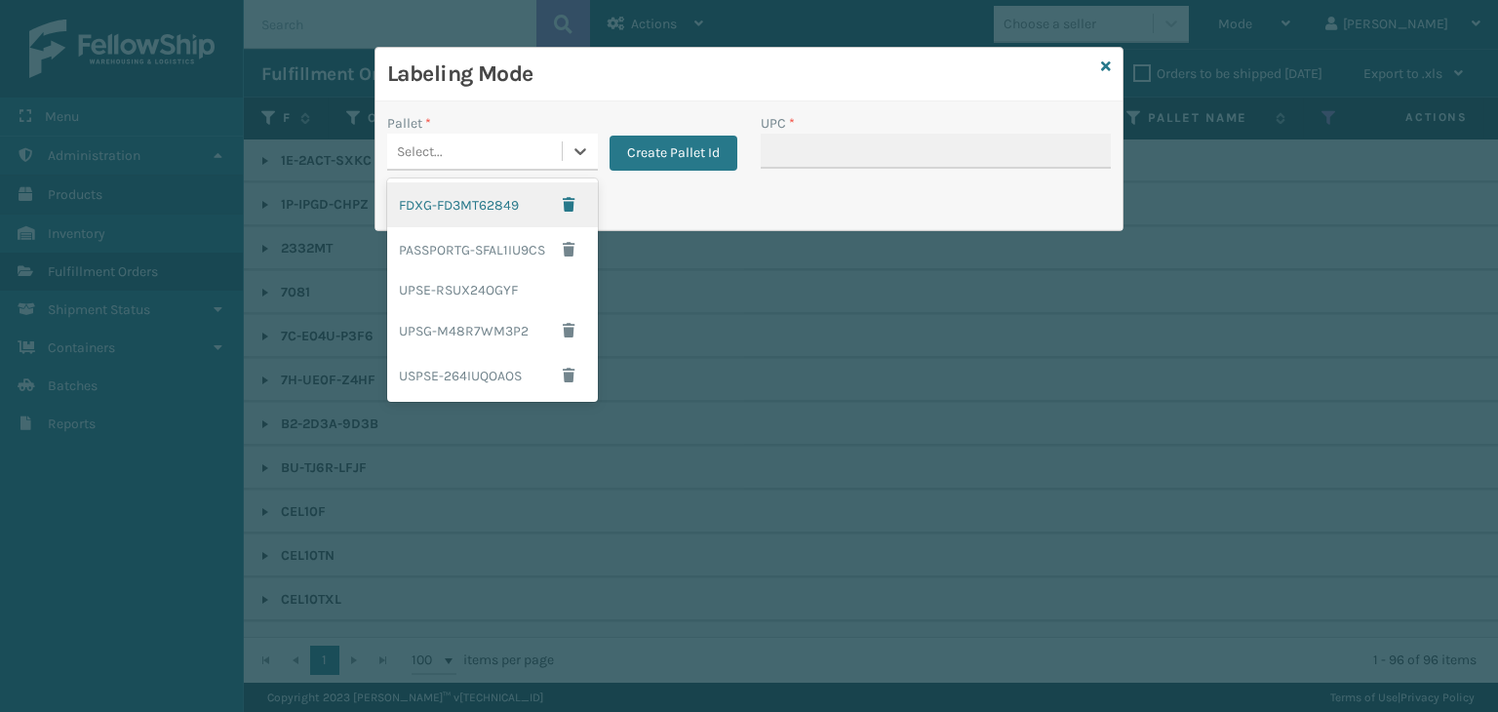
click at [454, 204] on div "FDXG-FD3MT62849" at bounding box center [492, 204] width 211 height 45
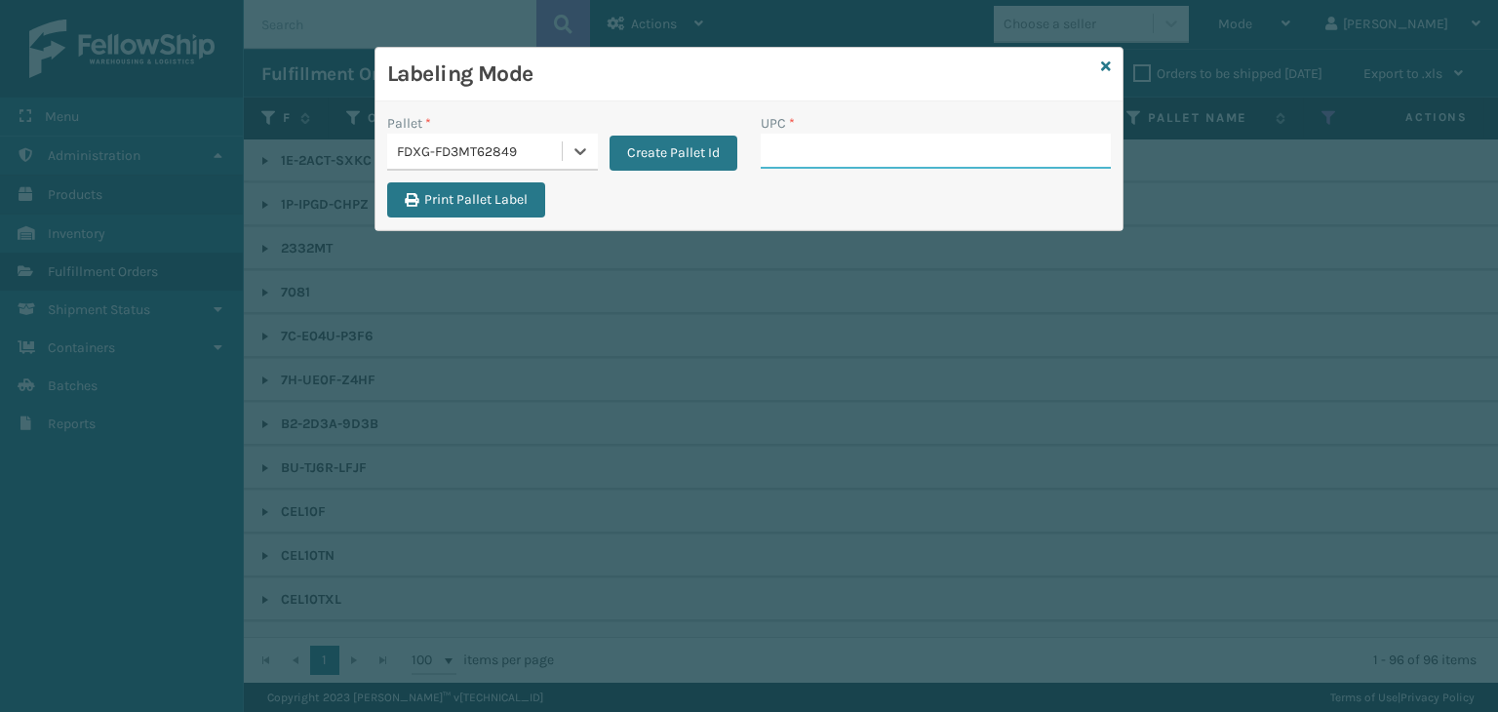
click at [784, 148] on input "UPC *" at bounding box center [936, 151] width 350 height 35
type input "8500124"
click at [1102, 69] on icon at bounding box center [1106, 66] width 10 height 14
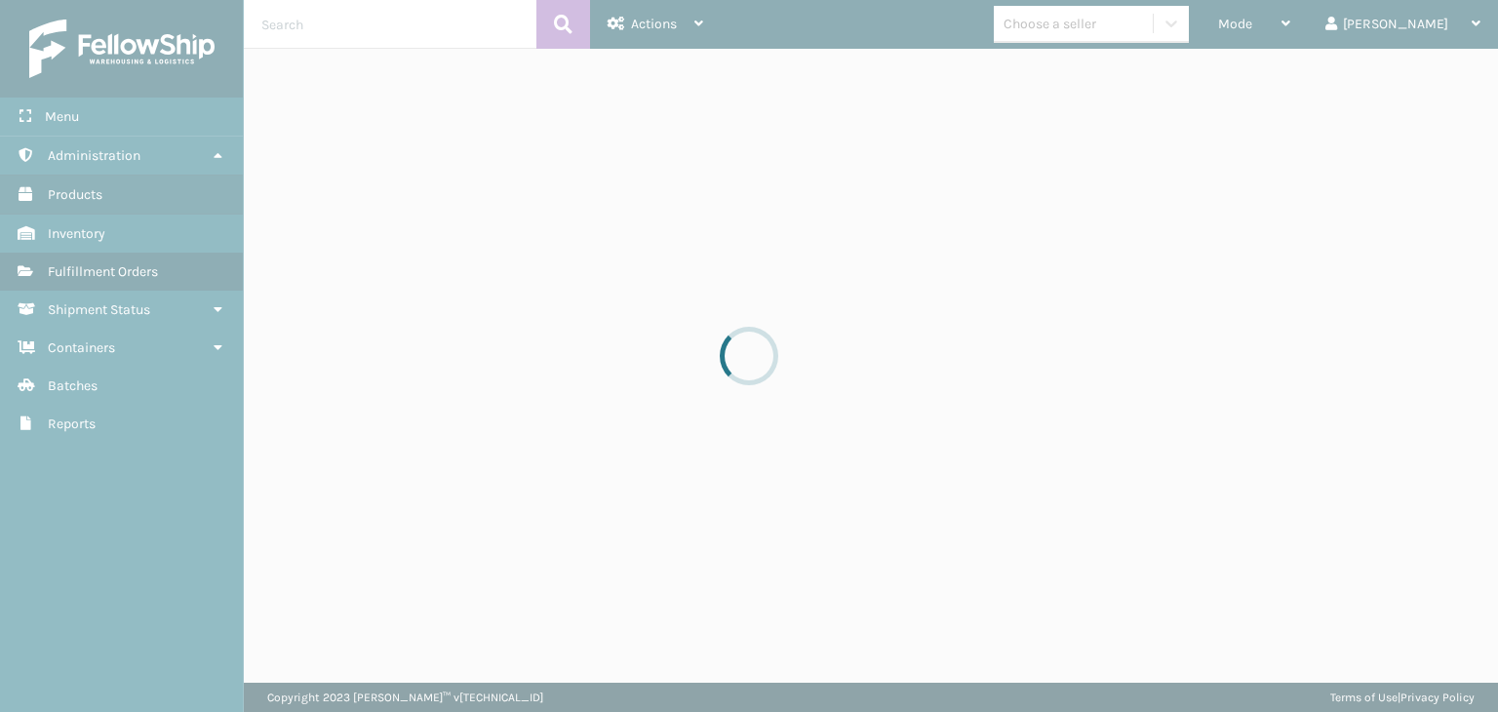
click at [1120, 33] on div at bounding box center [749, 356] width 1498 height 712
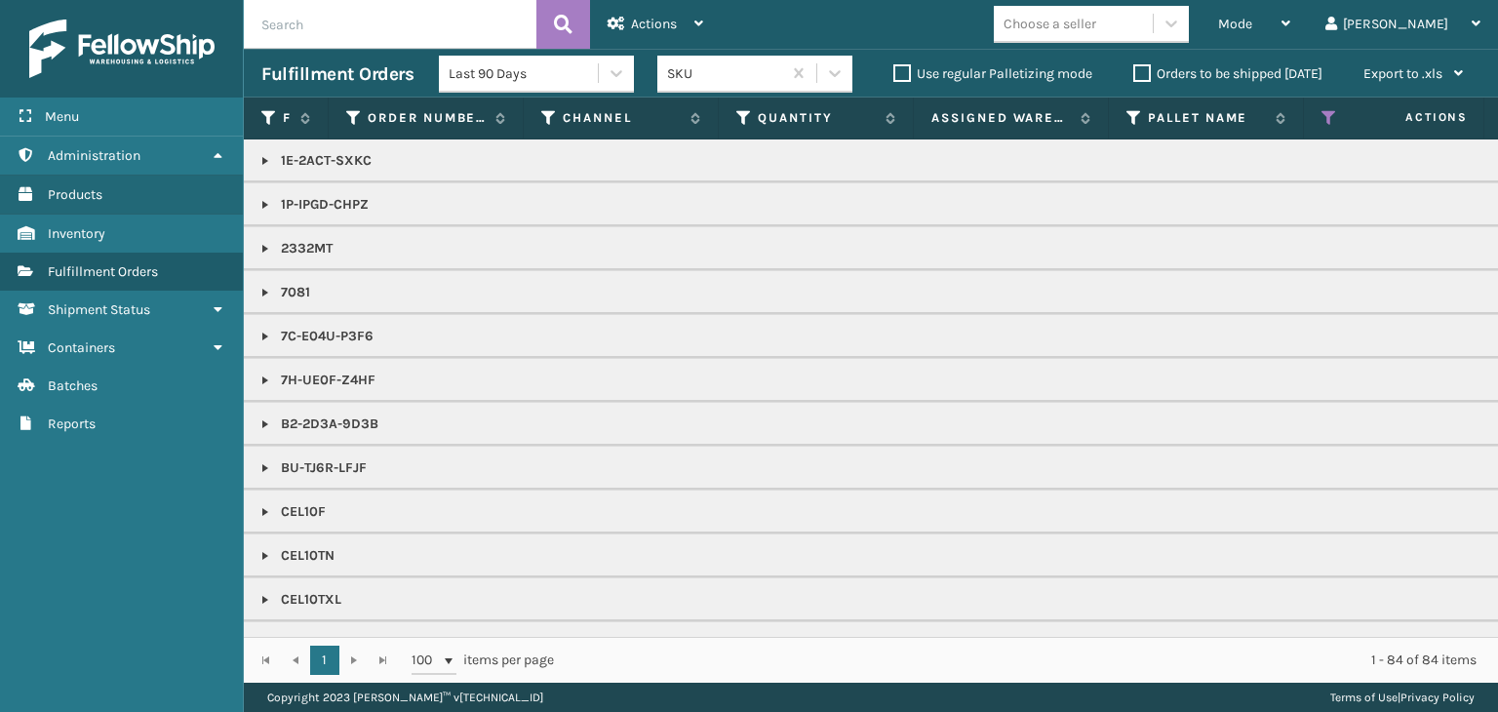
click at [1096, 33] on div "Choose a seller" at bounding box center [1050, 24] width 93 height 20
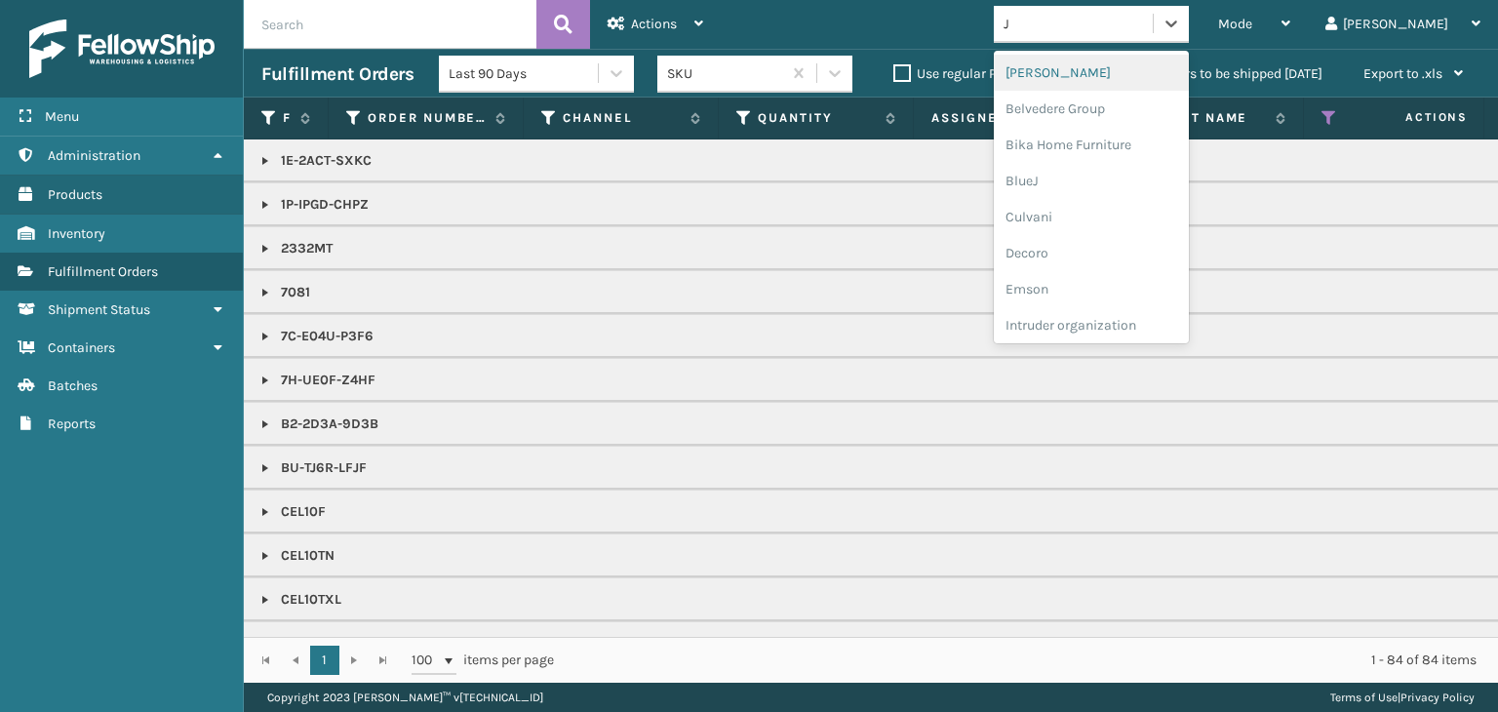
type input "JU"
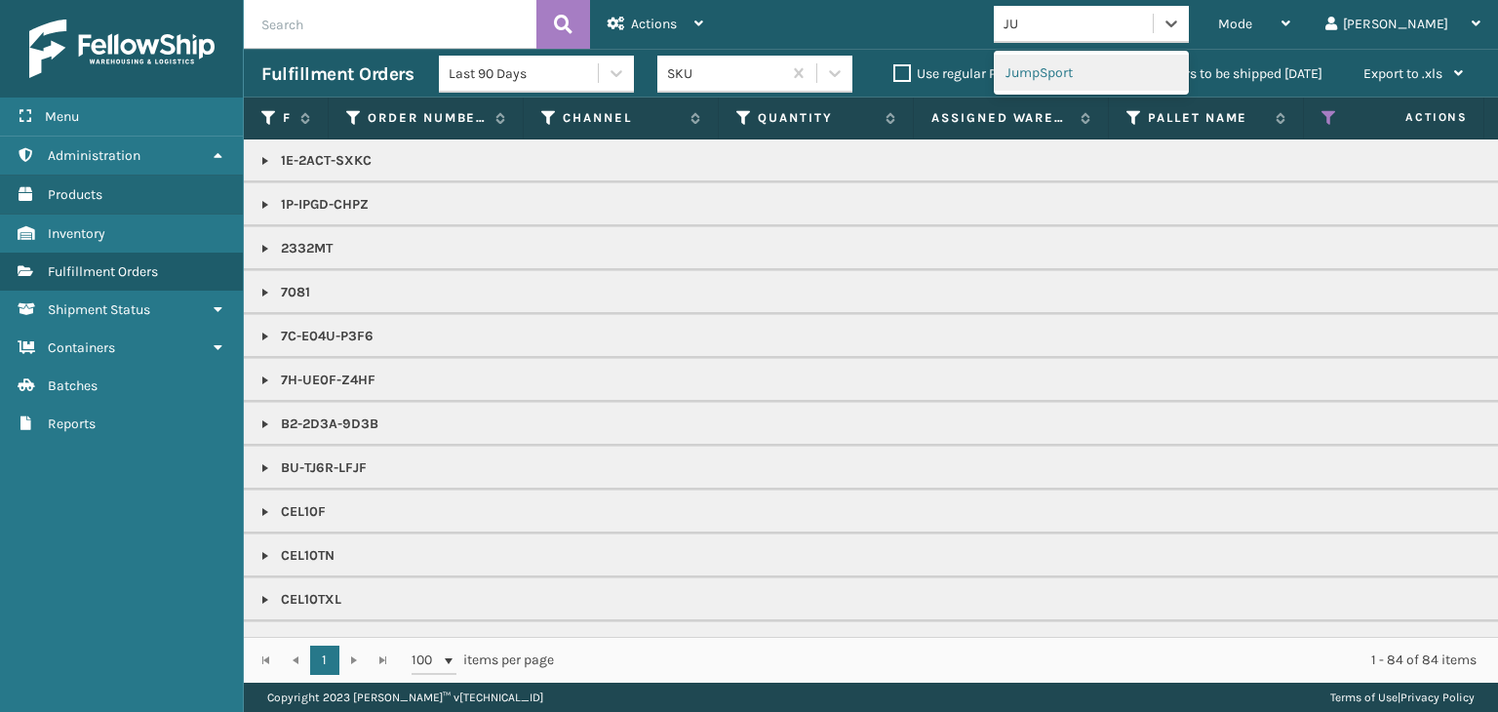
click at [1155, 73] on div "JumpSport" at bounding box center [1091, 73] width 195 height 36
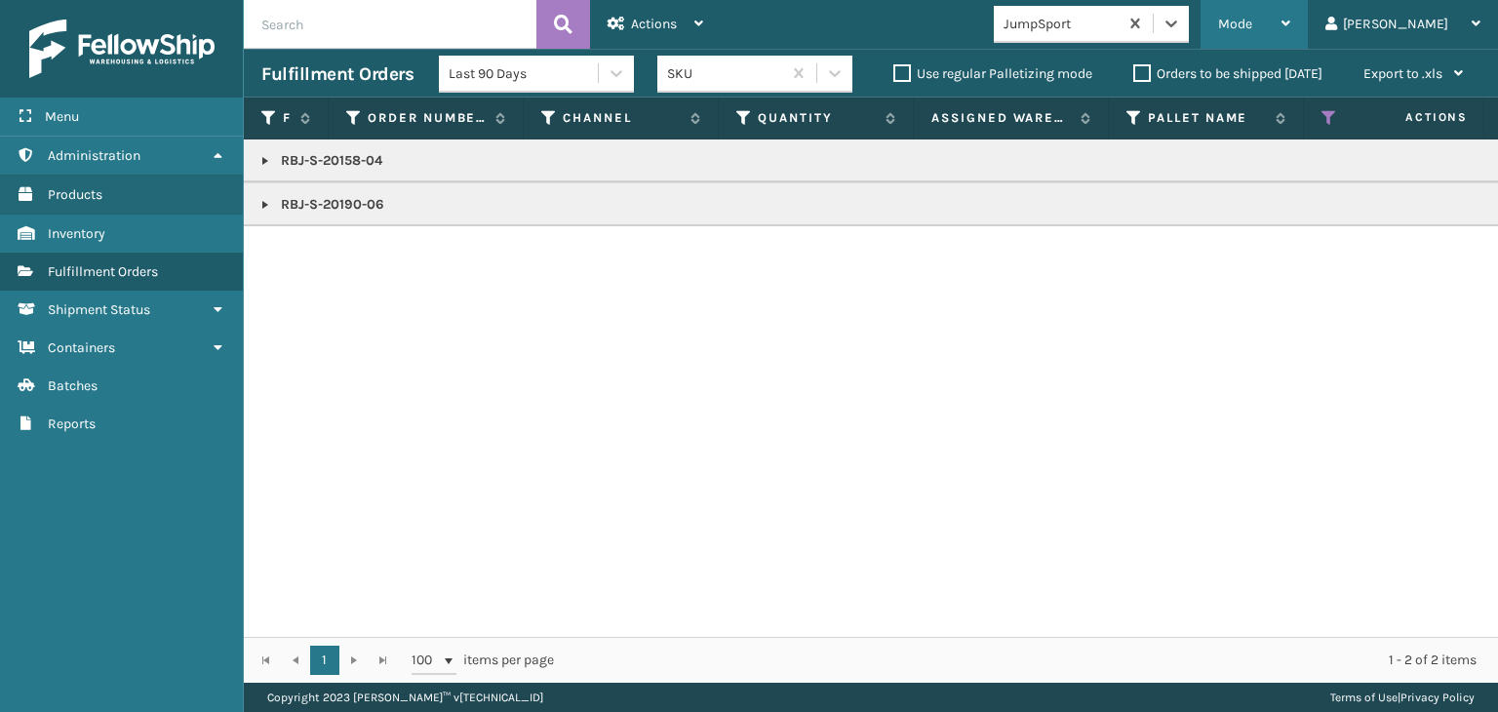
click at [1290, 21] on div "Mode" at bounding box center [1254, 24] width 72 height 49
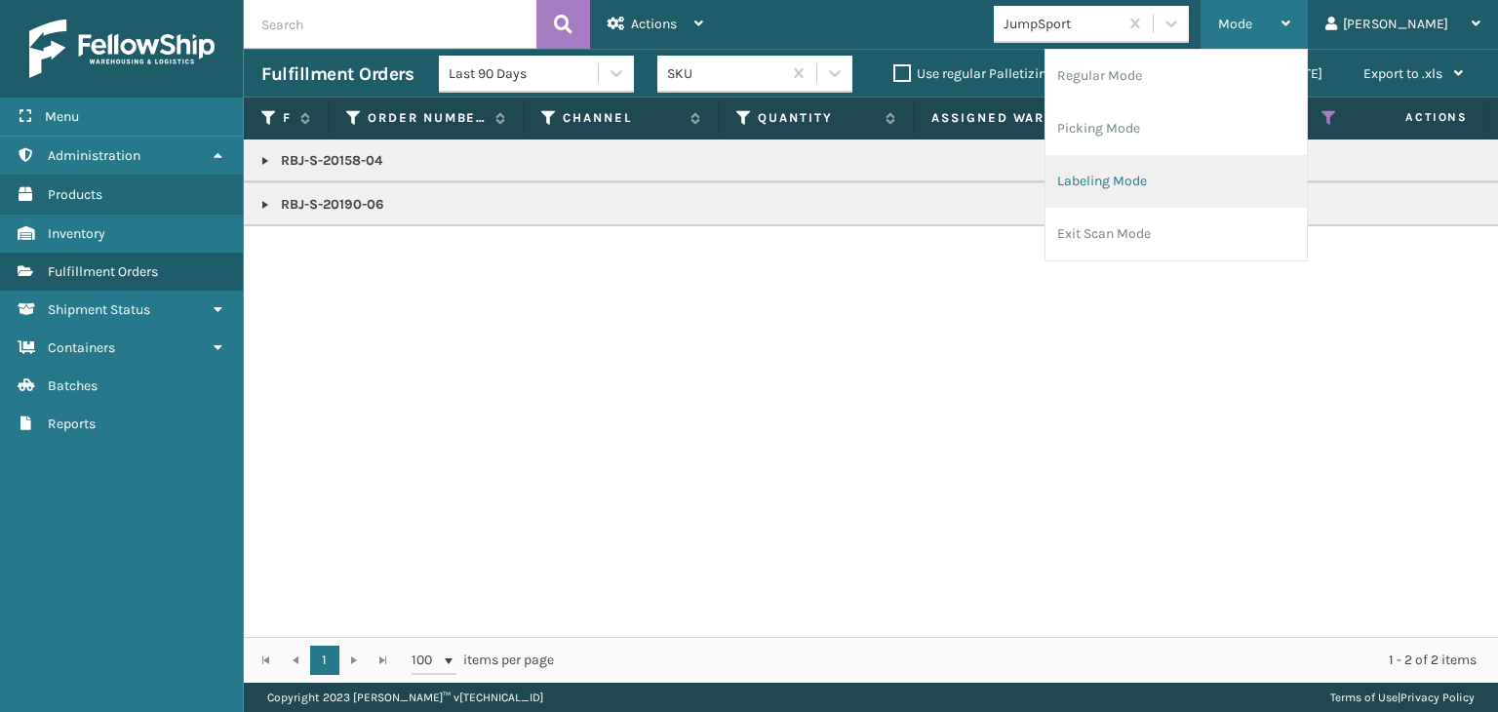
click at [1167, 188] on li "Labeling Mode" at bounding box center [1176, 181] width 261 height 53
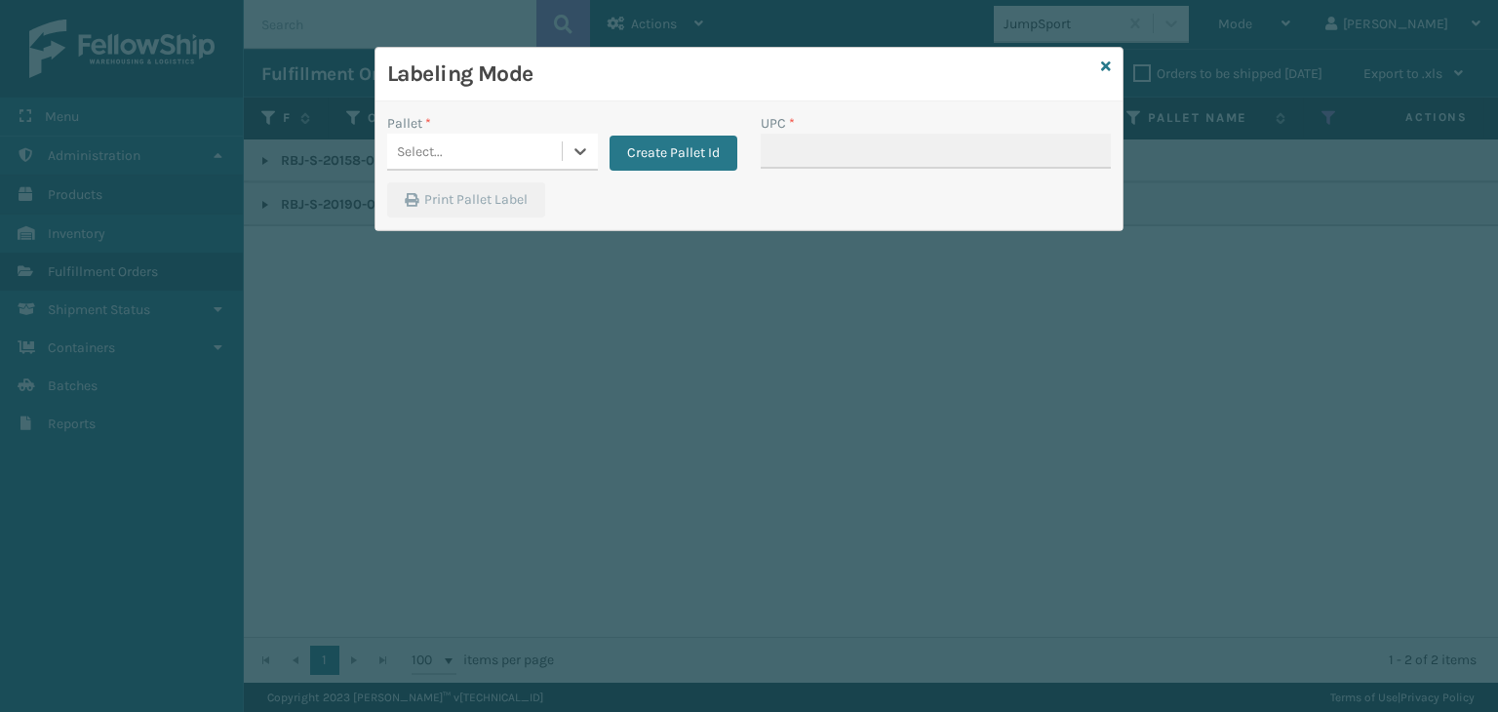
click at [554, 161] on div "Select..." at bounding box center [474, 152] width 175 height 32
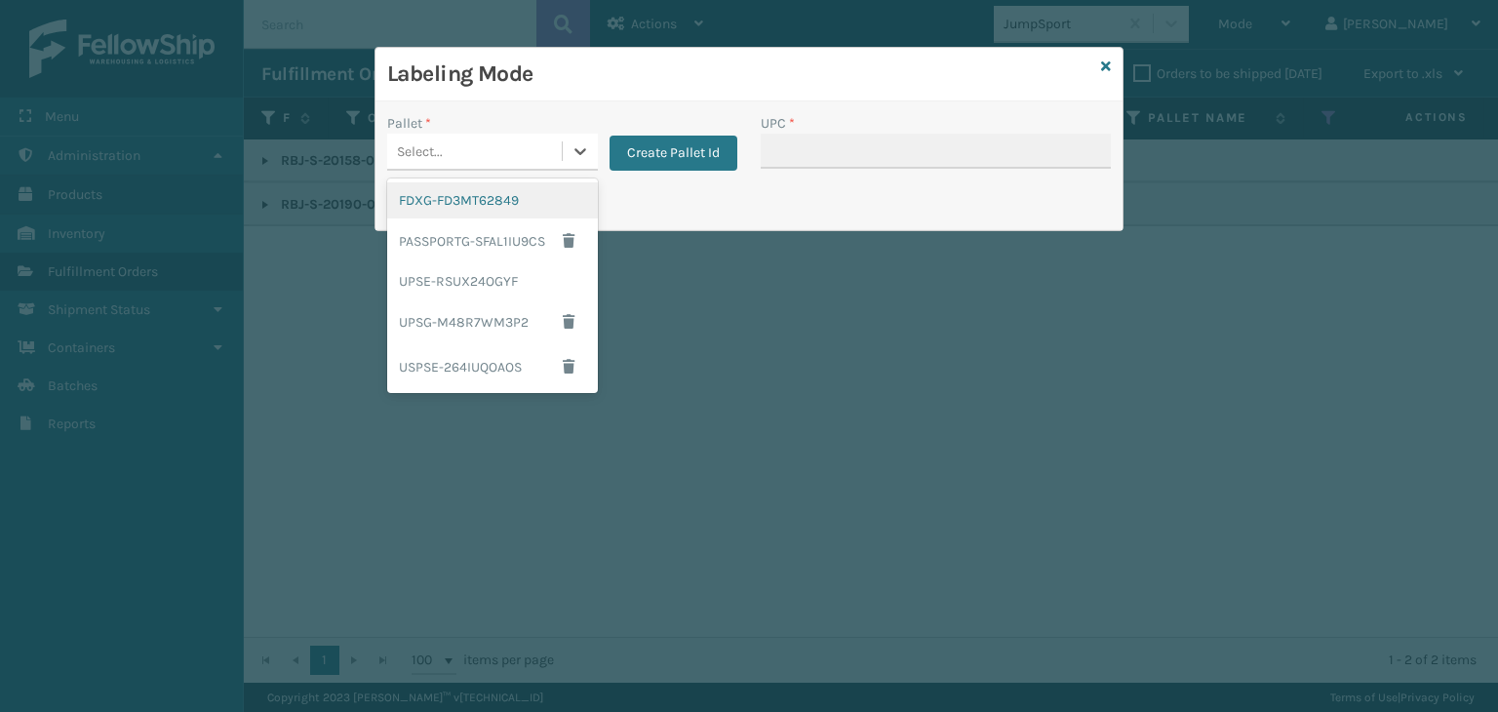
click at [563, 208] on div "FDXG-FD3MT62849" at bounding box center [492, 200] width 211 height 36
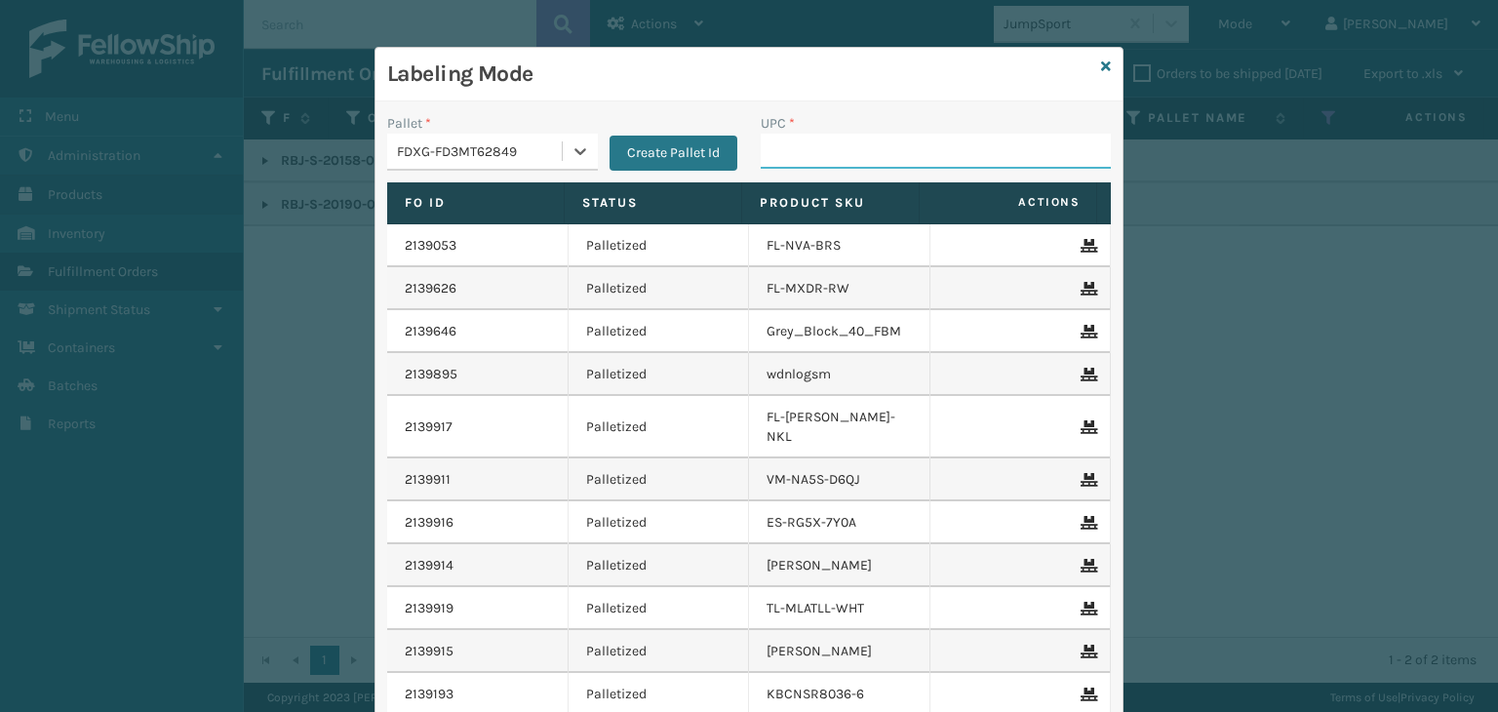
click at [784, 140] on input "UPC *" at bounding box center [936, 151] width 350 height 35
type input "FL-OLVA-CRM"
type input "8500124"
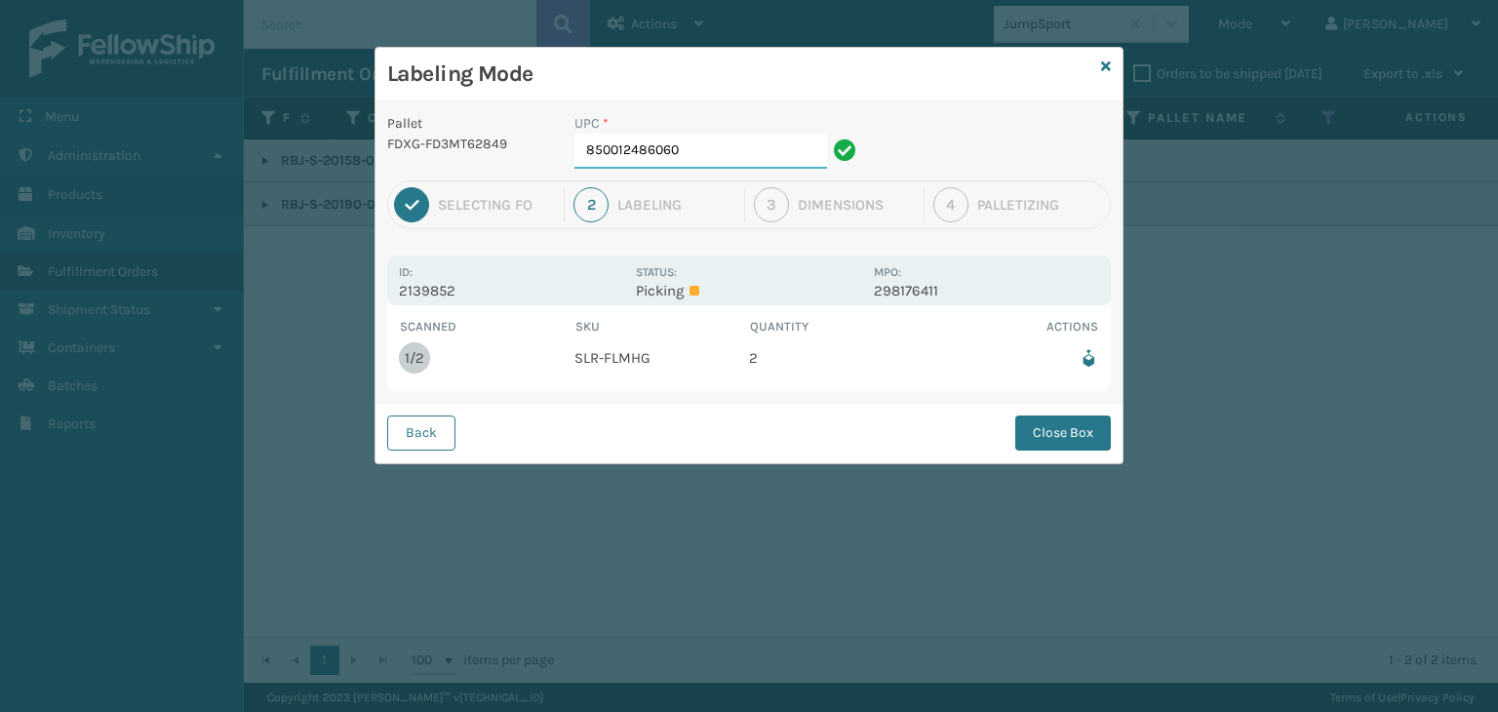
click at [700, 139] on input "850012486060" at bounding box center [700, 151] width 253 height 35
click at [1057, 442] on button "Close Box" at bounding box center [1063, 432] width 96 height 35
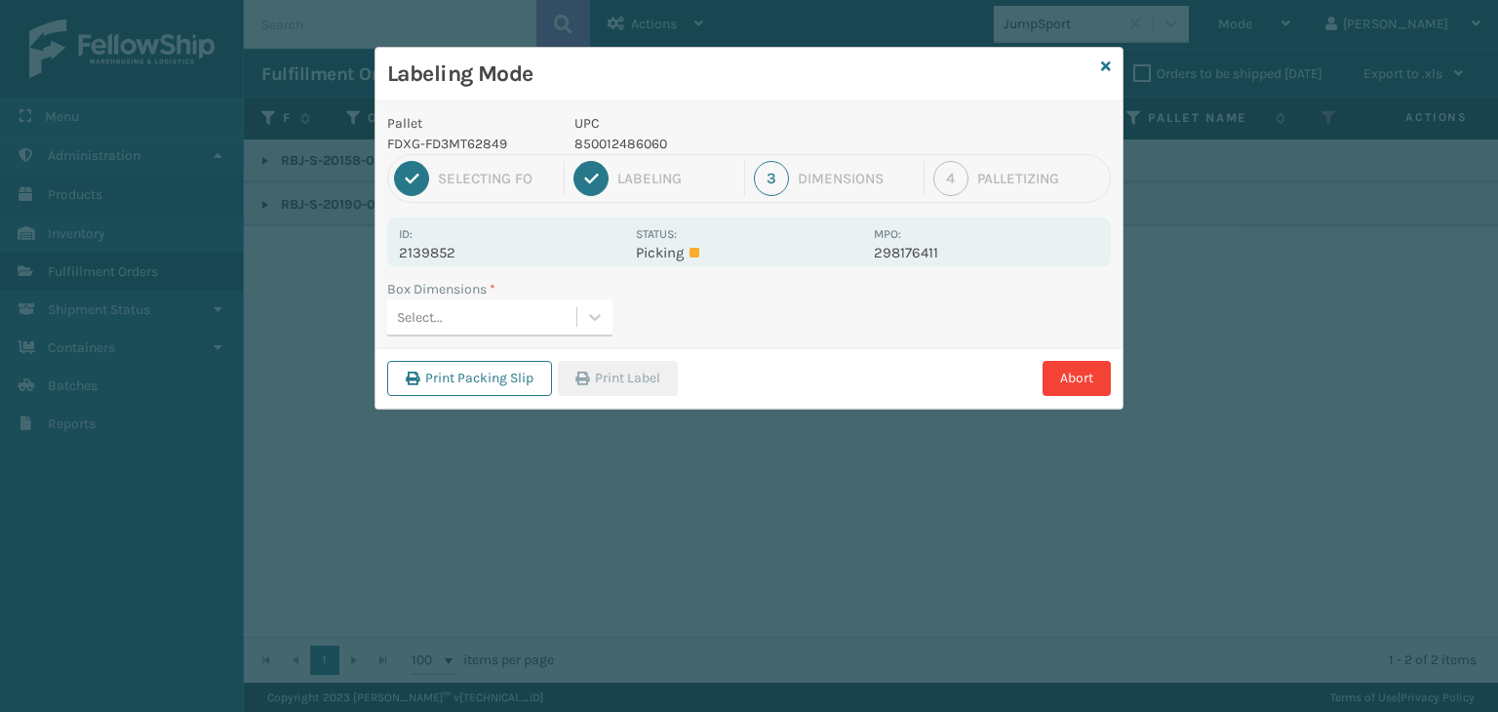
click at [516, 327] on div "Select..." at bounding box center [481, 317] width 189 height 32
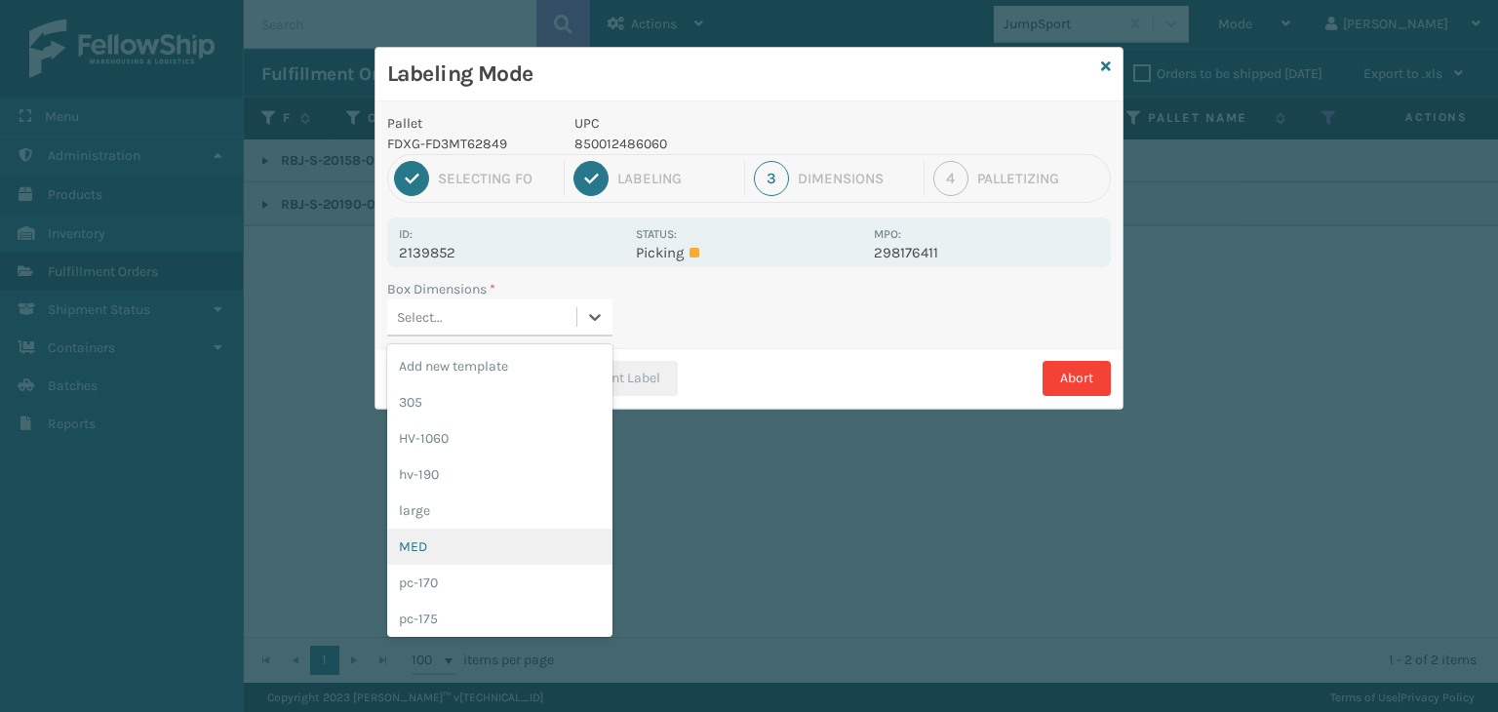
click at [511, 555] on div "MED" at bounding box center [499, 547] width 225 height 36
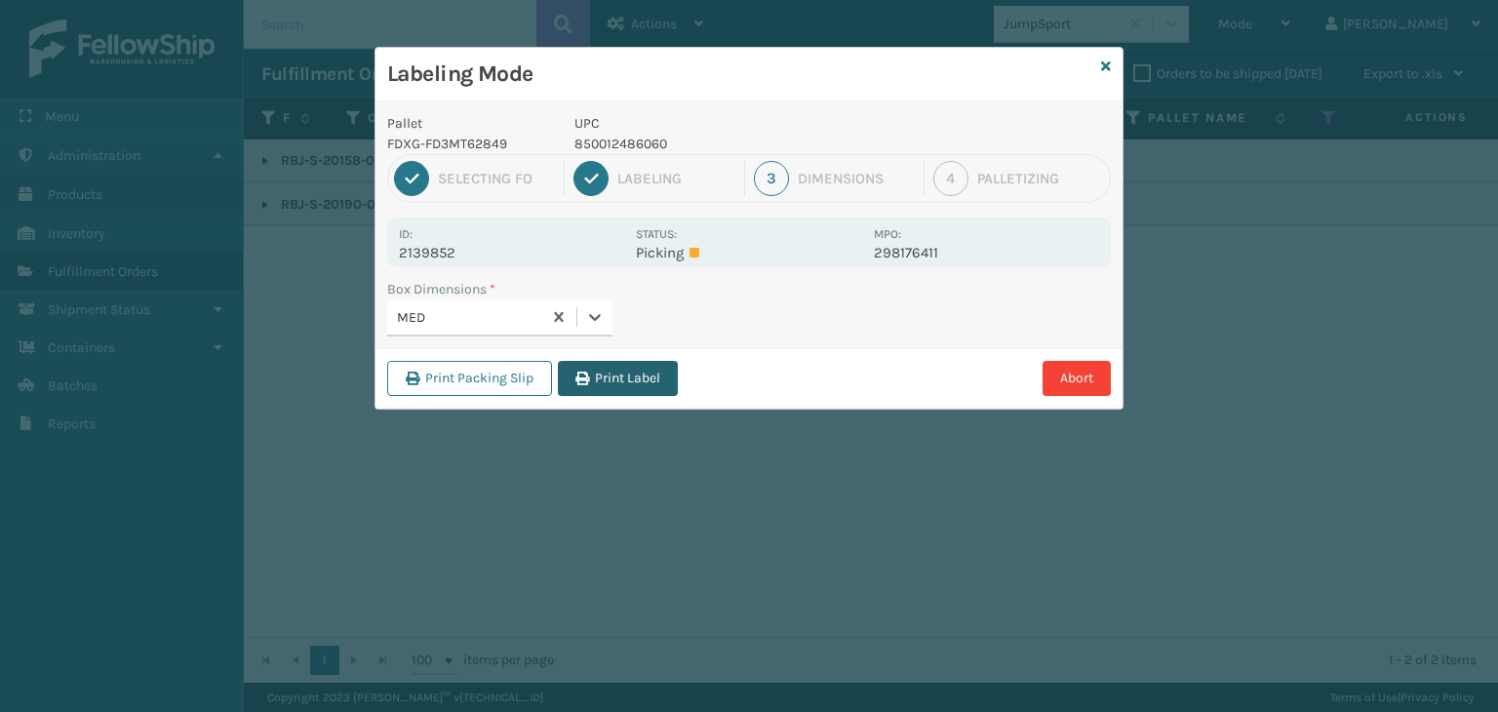
click at [623, 390] on button "Print Label" at bounding box center [618, 378] width 120 height 35
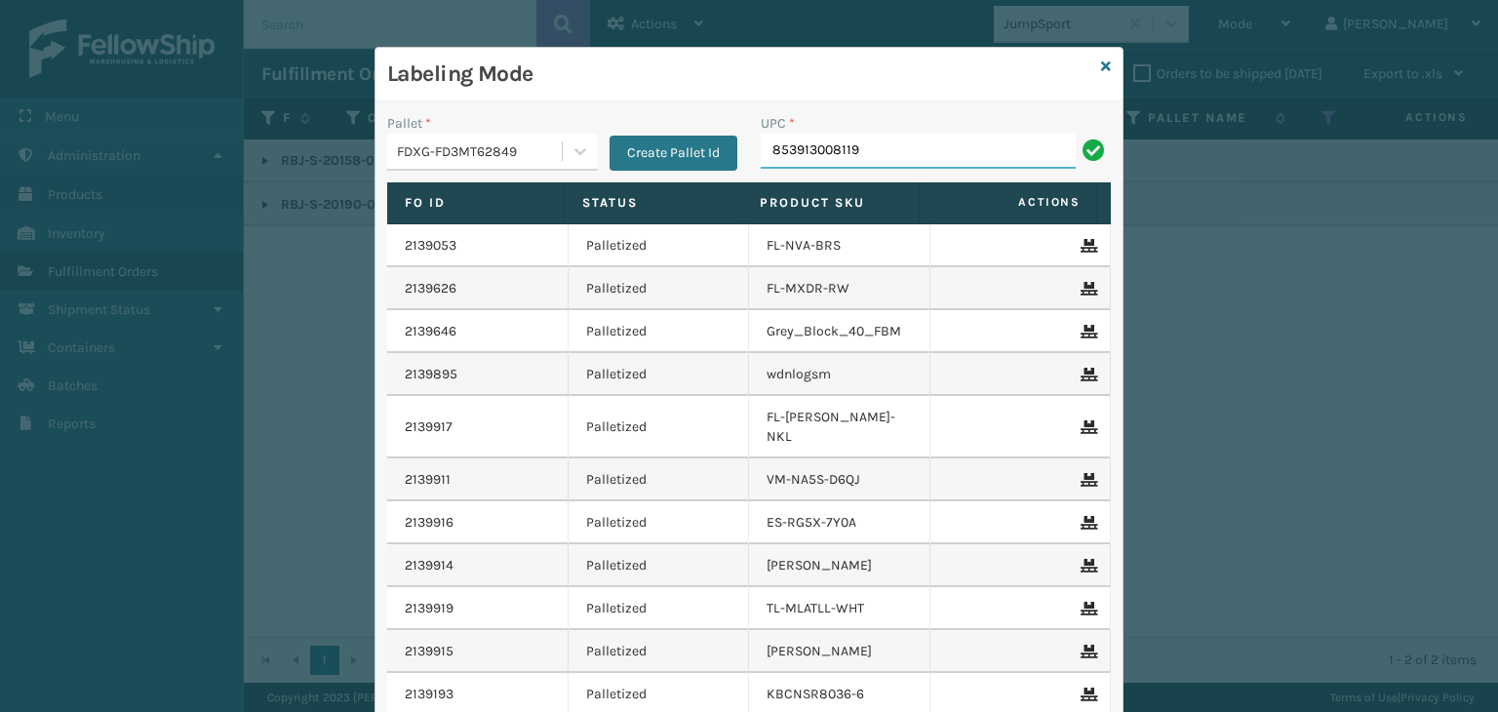
type input "853913008119"
type input "850012486503"
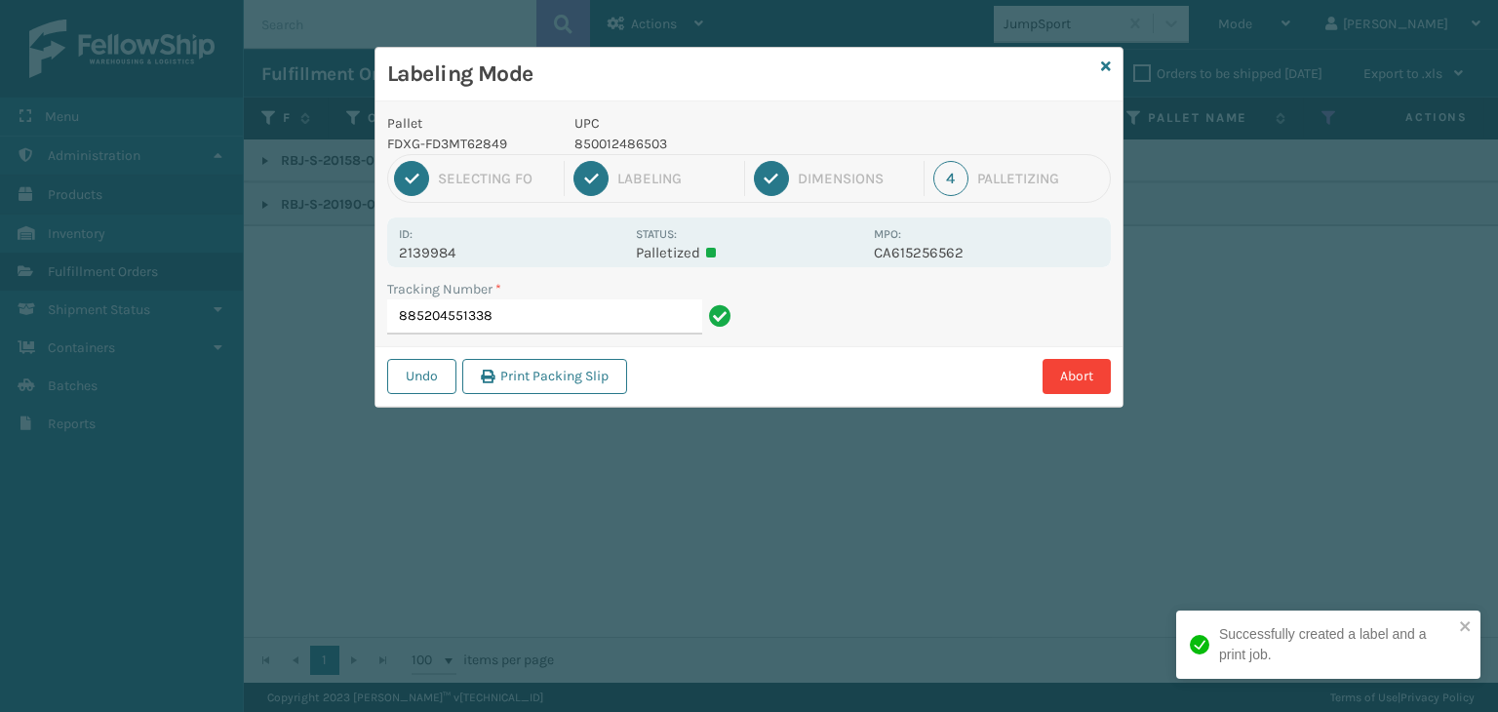
click at [640, 144] on p "850012486503" at bounding box center [718, 144] width 288 height 20
click at [638, 144] on p "850012486503" at bounding box center [718, 144] width 288 height 20
click at [584, 146] on p "850012486503" at bounding box center [718, 144] width 288 height 20
copy p "850012486503"
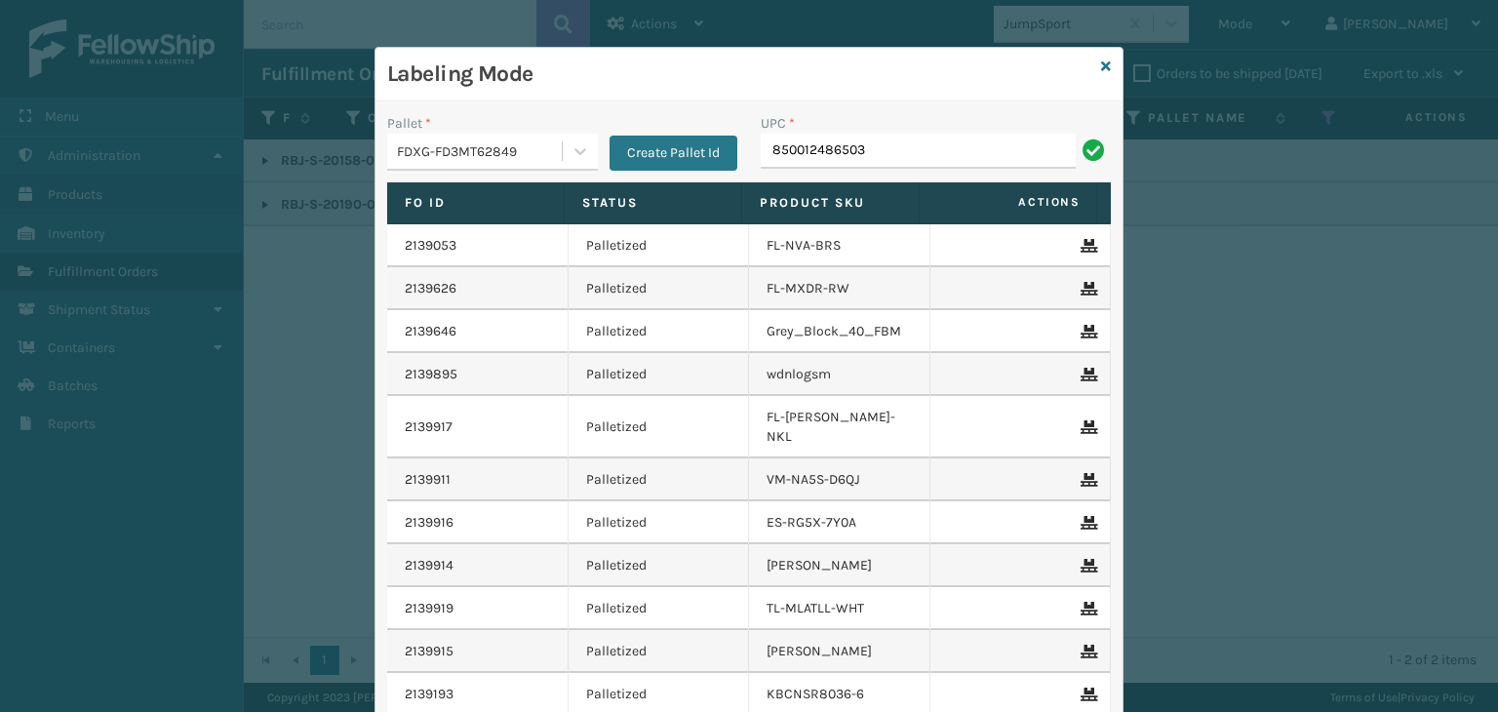
type input "850012486503"
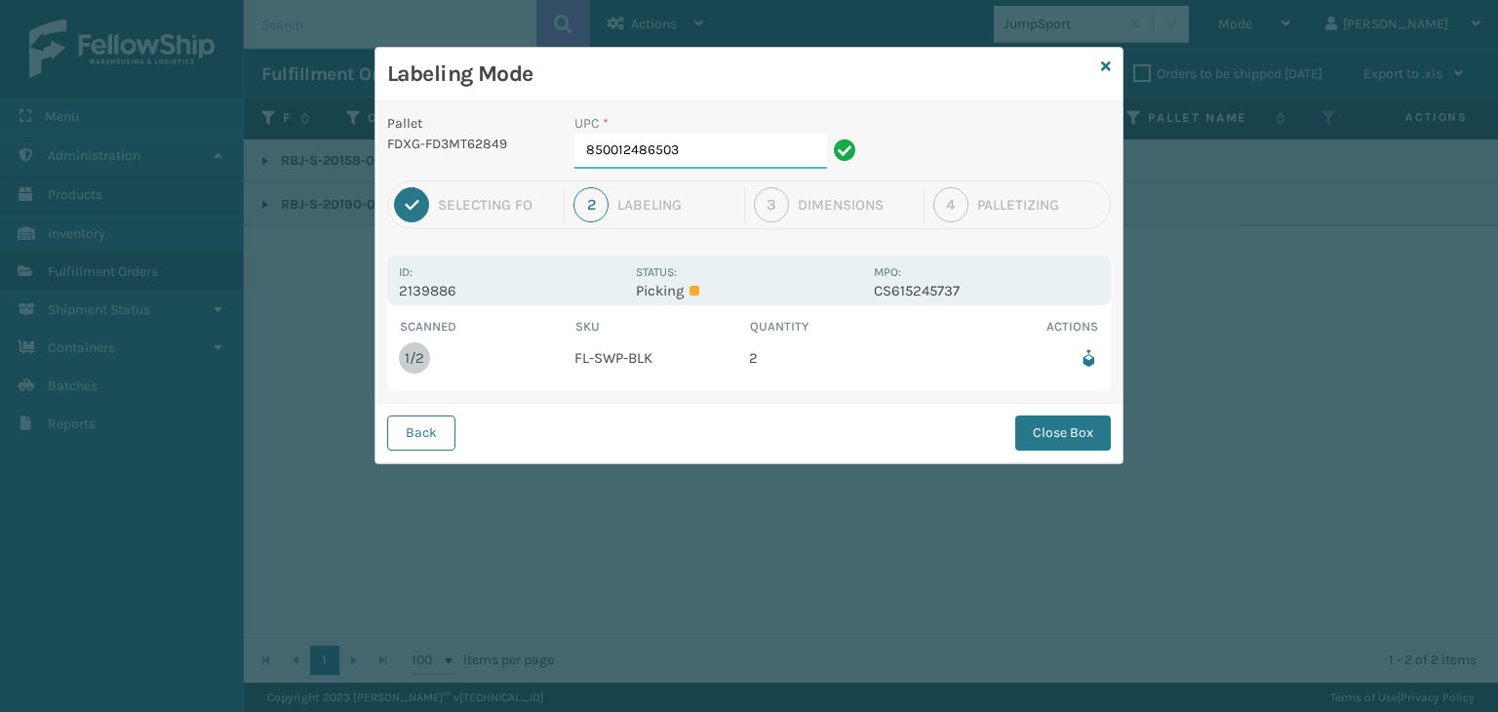
click at [691, 158] on input "850012486503" at bounding box center [700, 151] width 253 height 35
click at [1033, 431] on button "Close Box" at bounding box center [1063, 432] width 96 height 35
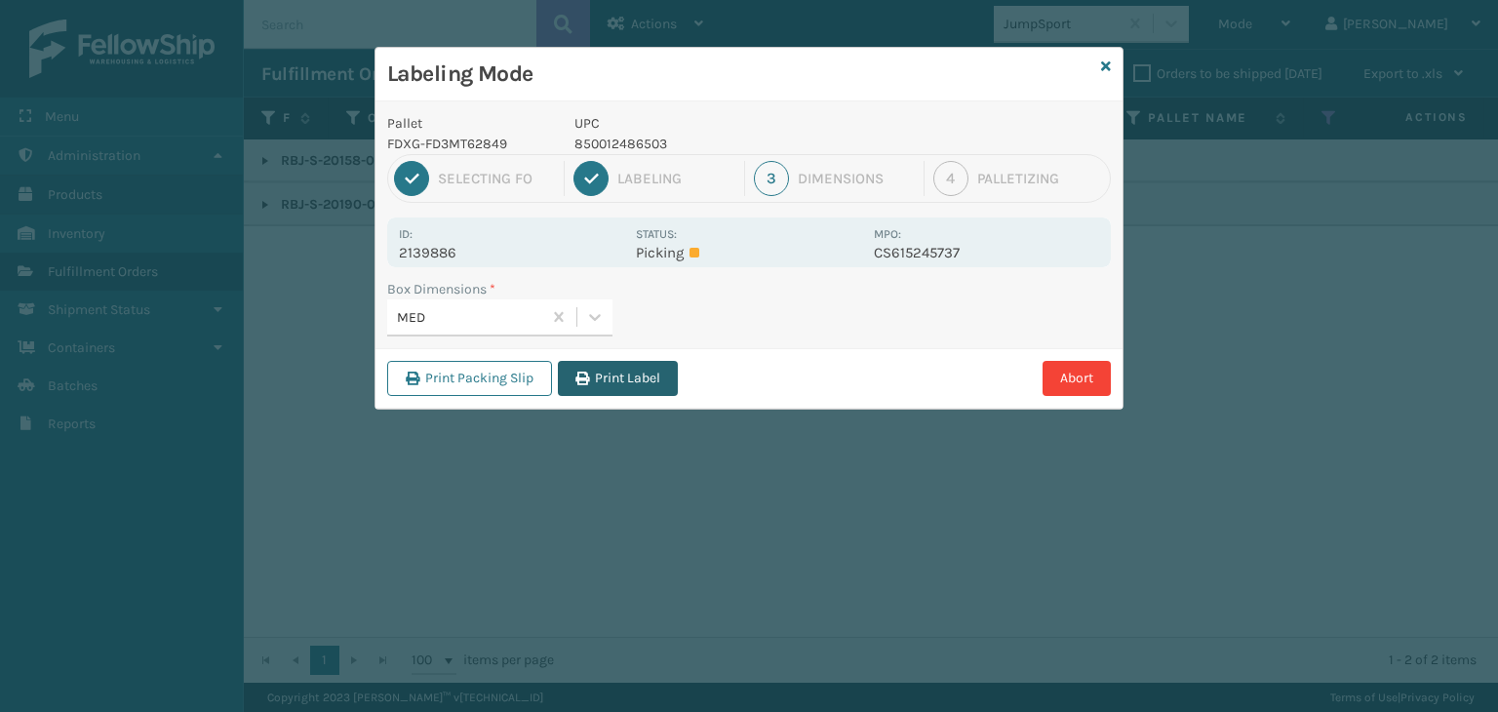
click at [608, 387] on button "Print Label" at bounding box center [618, 378] width 120 height 35
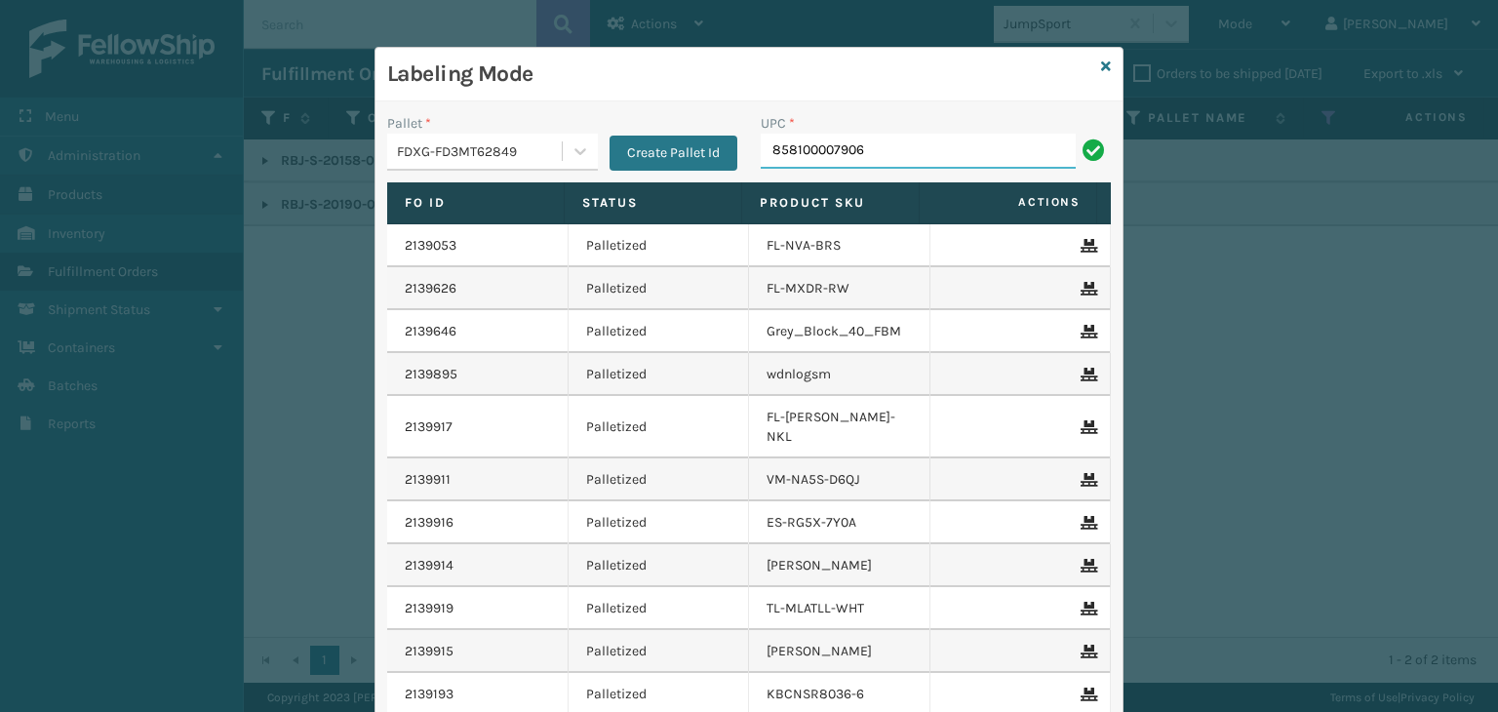
type input "858100007906"
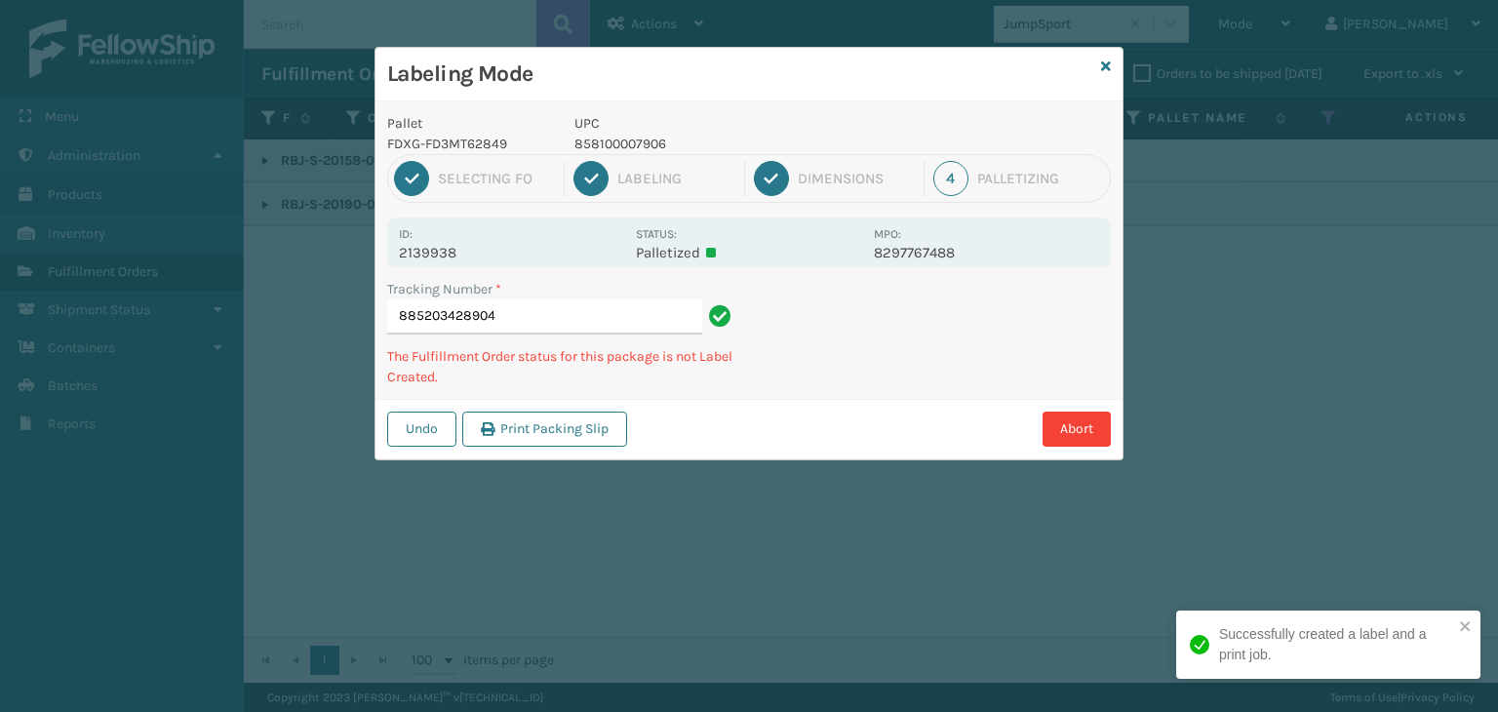
drag, startPoint x: 628, startPoint y: 130, endPoint x: 631, endPoint y: 142, distance: 13.0
click at [628, 130] on p "UPC" at bounding box center [718, 123] width 288 height 20
click at [631, 142] on p "858100007906" at bounding box center [718, 144] width 288 height 20
copy p "858100007906"
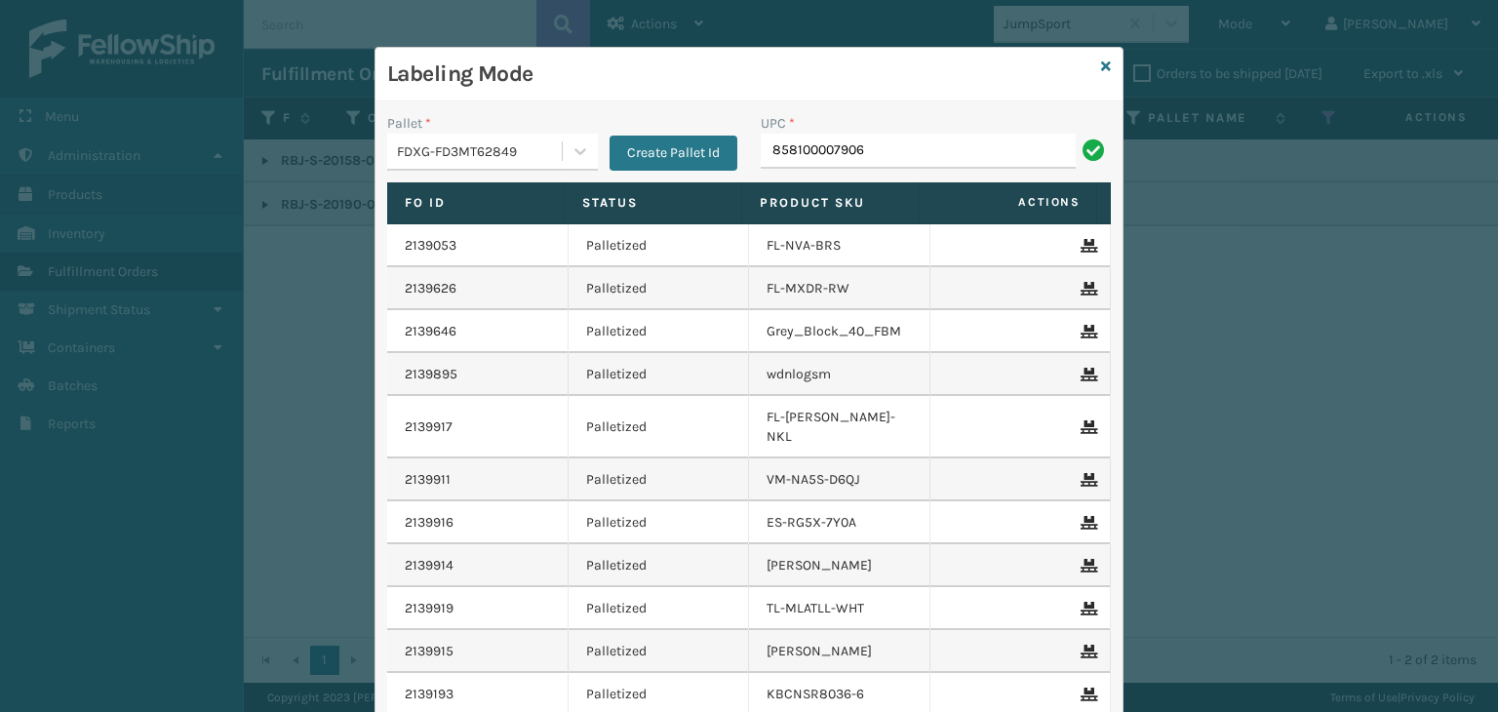
type input "858100007906"
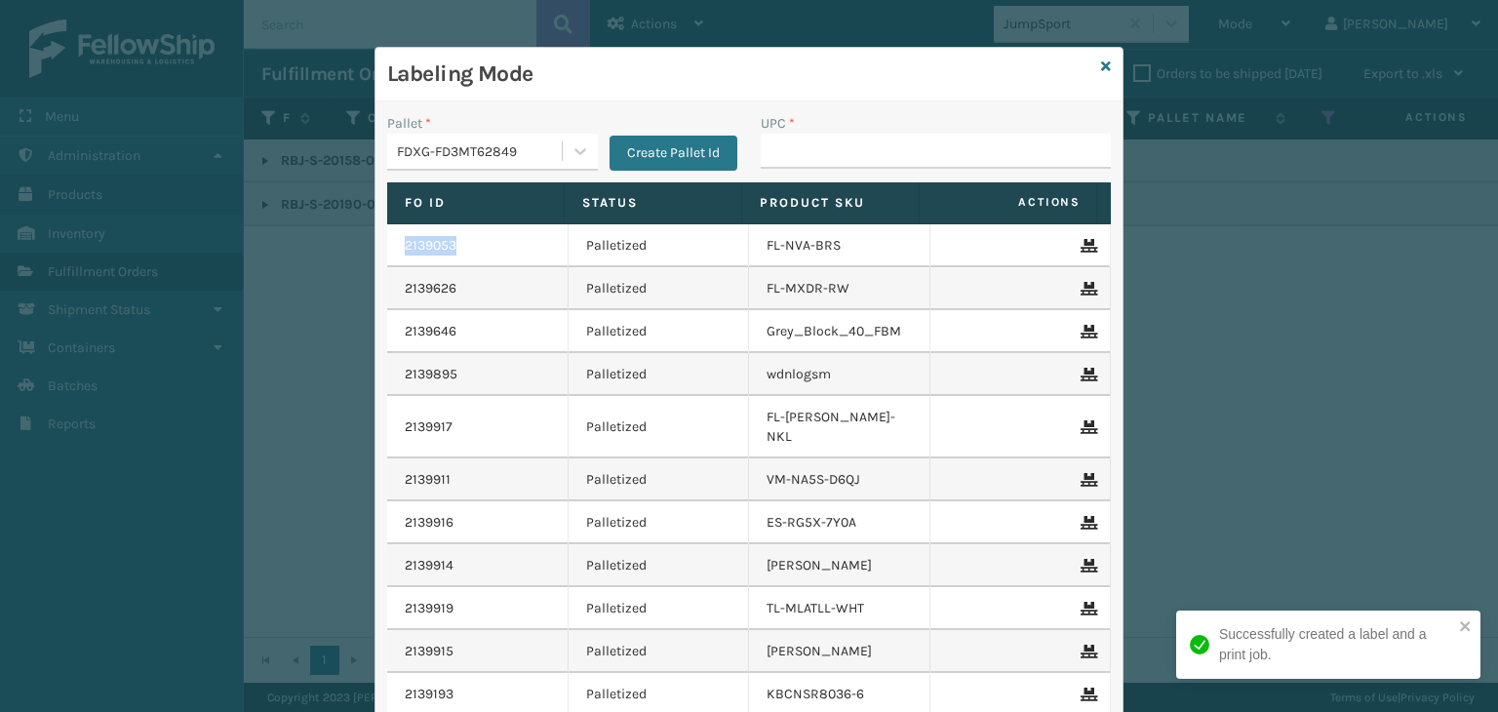
click at [425, 247] on link "2139053" at bounding box center [431, 246] width 52 height 20
